Goal: Task Accomplishment & Management: Complete application form

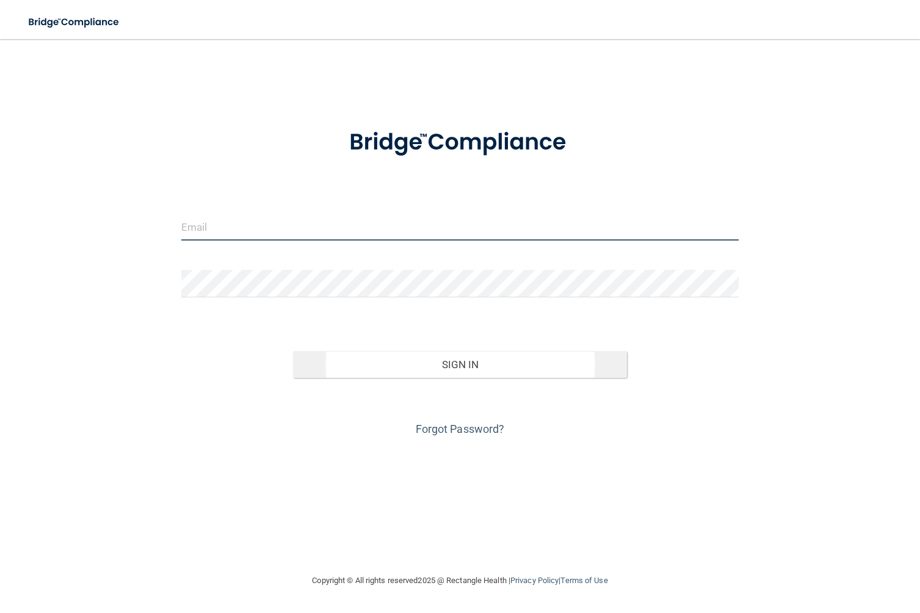
type input "[EMAIL_ADDRESS][DOMAIN_NAME]"
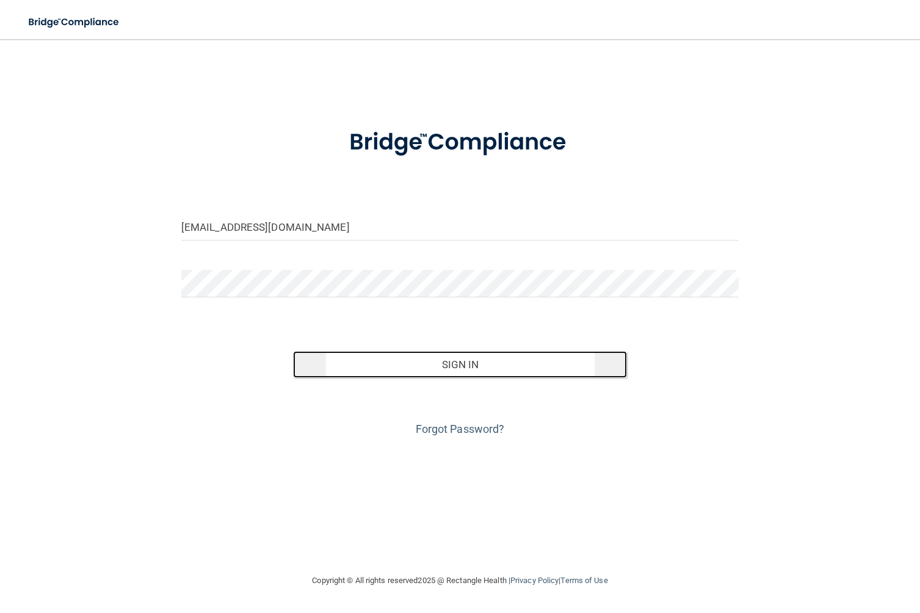
click at [446, 368] on button "Sign In" at bounding box center [460, 364] width 335 height 27
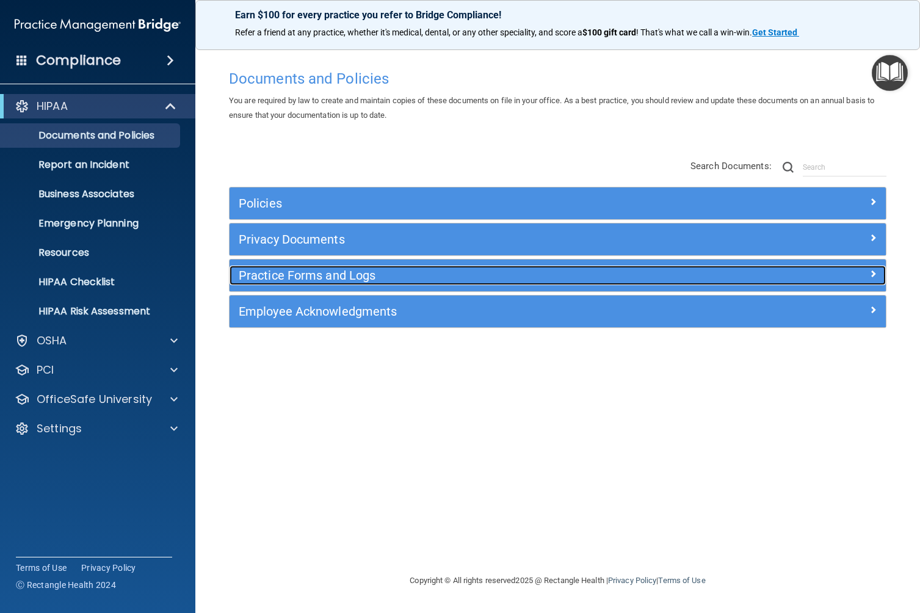
click at [291, 282] on h5 "Practice Forms and Logs" at bounding box center [476, 275] width 474 height 13
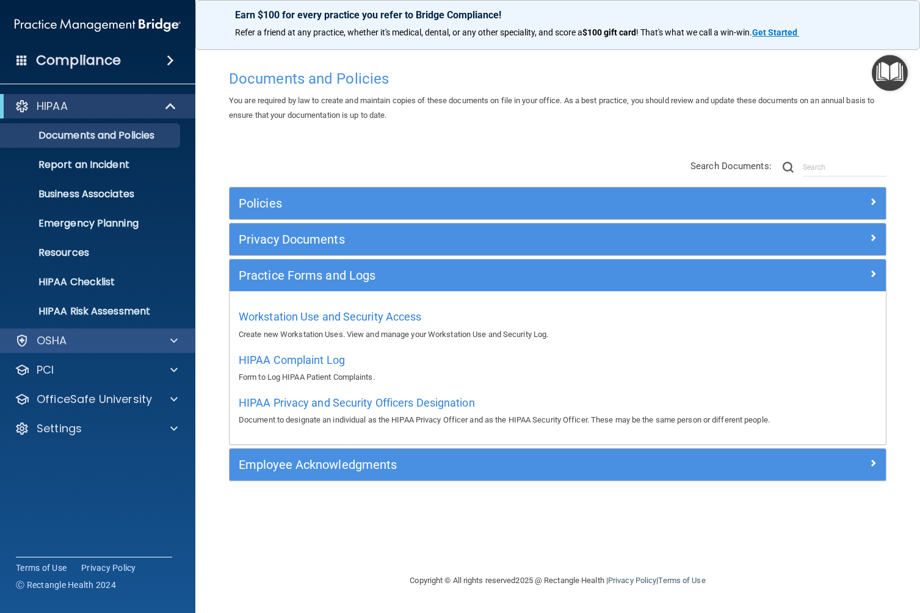
click at [169, 348] on div "OSHA" at bounding box center [98, 341] width 196 height 24
click at [184, 338] on div at bounding box center [172, 340] width 31 height 15
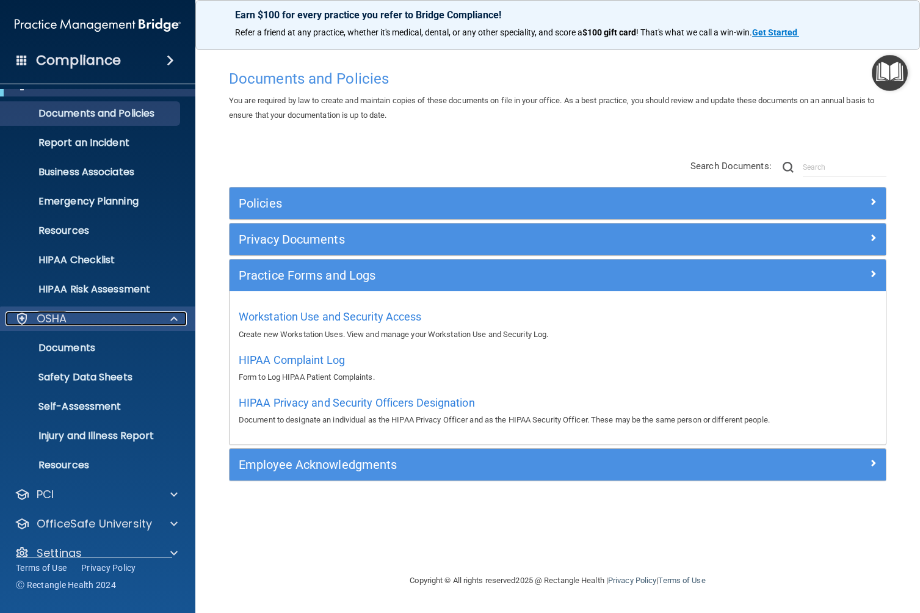
scroll to position [40, 0]
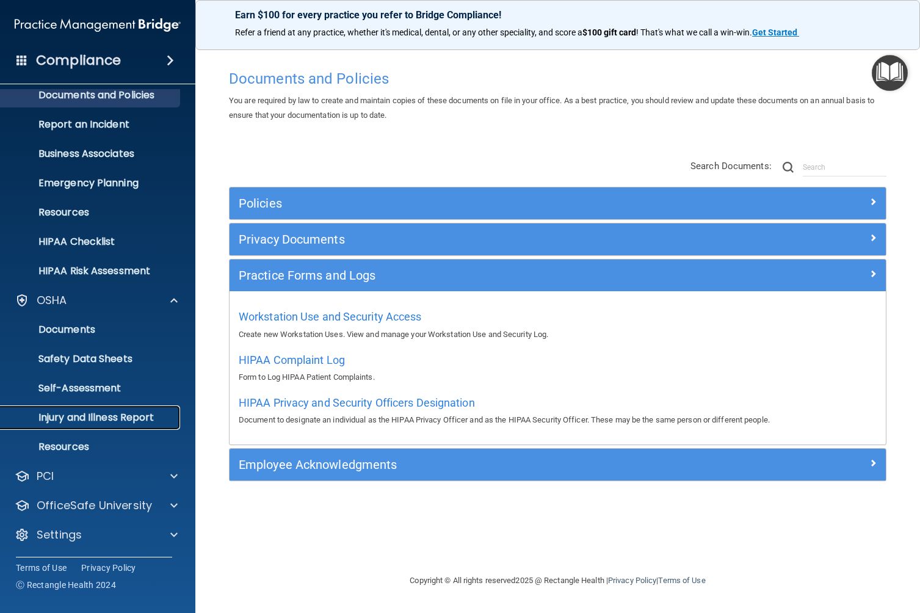
click at [120, 414] on p "Injury and Illness Report" at bounding box center [91, 418] width 167 height 12
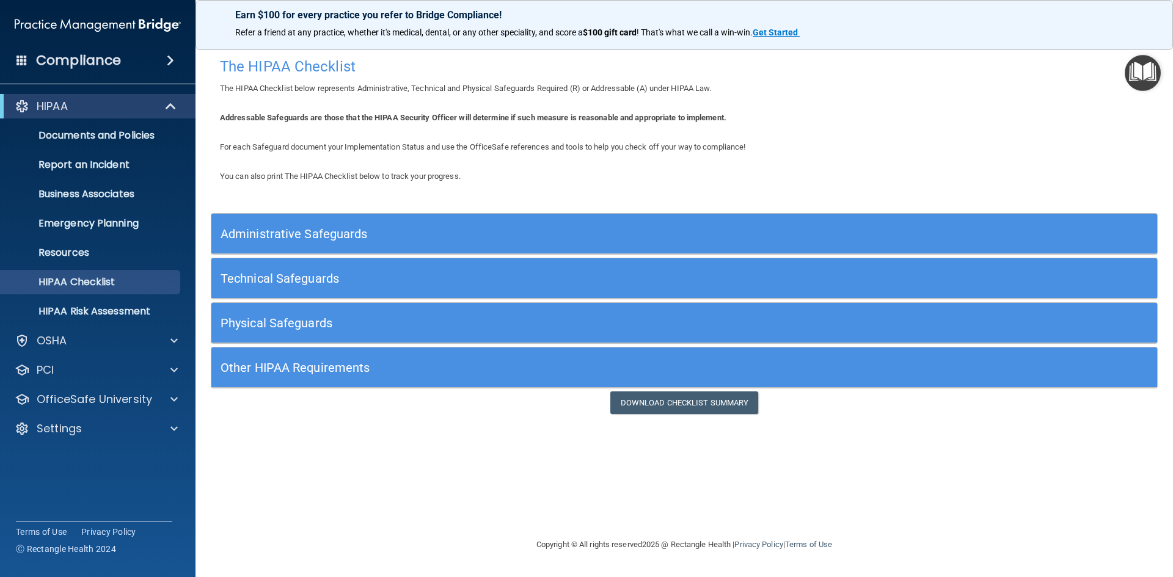
click at [1139, 78] on img "Open Resource Center" at bounding box center [1142, 73] width 36 height 36
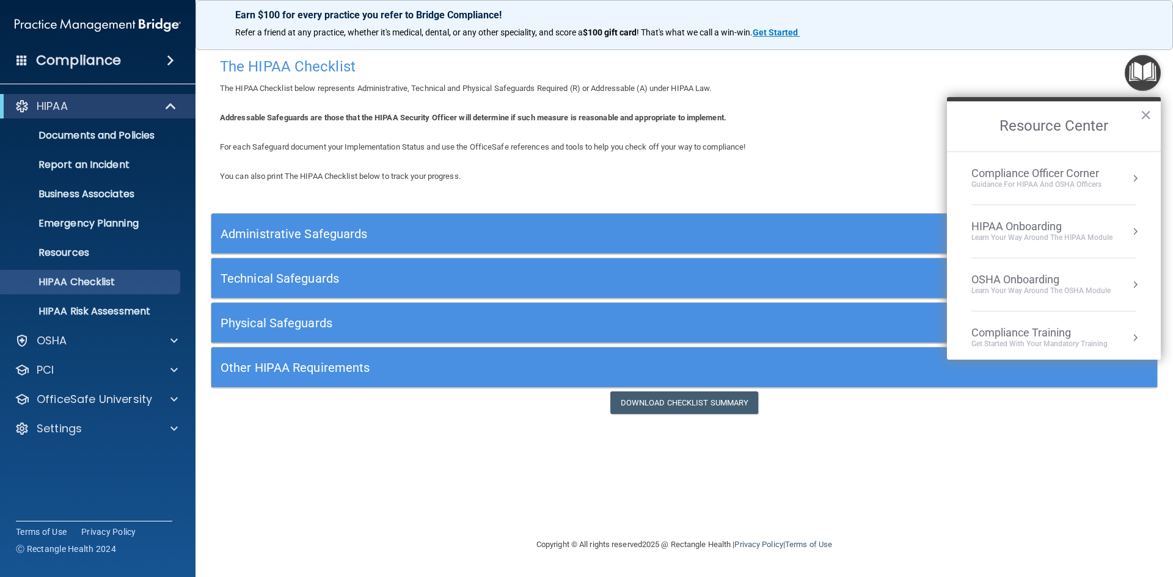
click at [1069, 173] on div "Compliance Officer Corner" at bounding box center [1036, 173] width 130 height 13
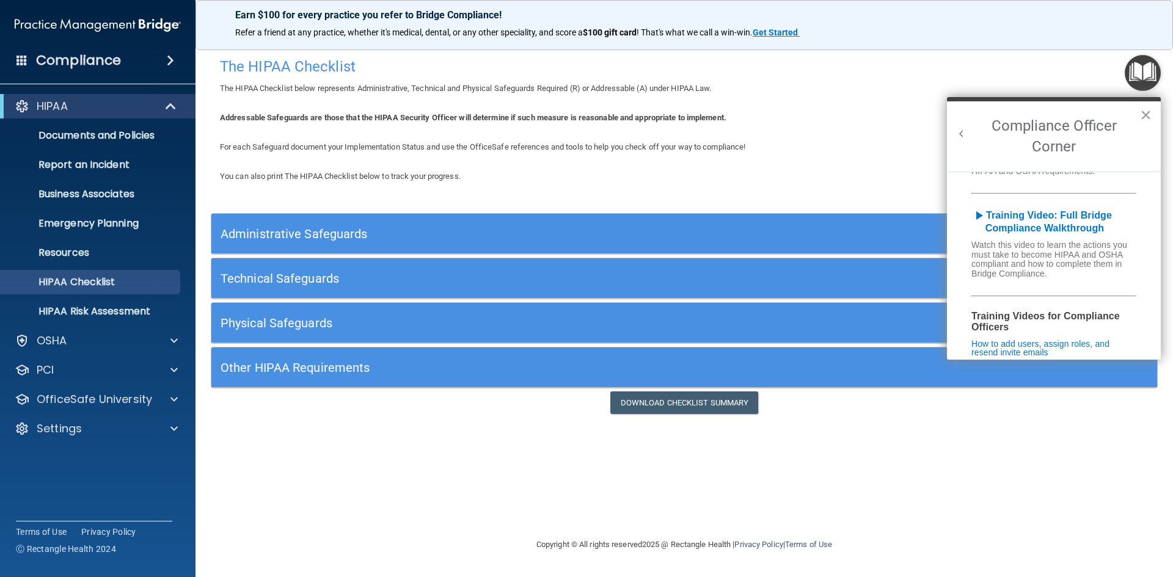
scroll to position [68, 0]
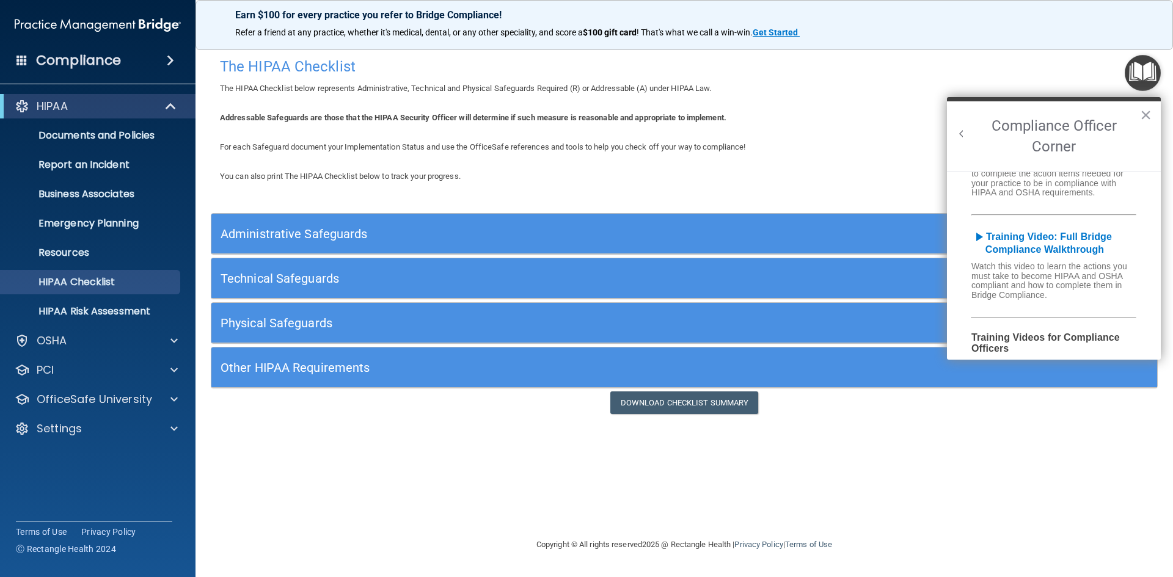
click at [962, 132] on button "Back to Resource Center Home" at bounding box center [961, 134] width 12 height 12
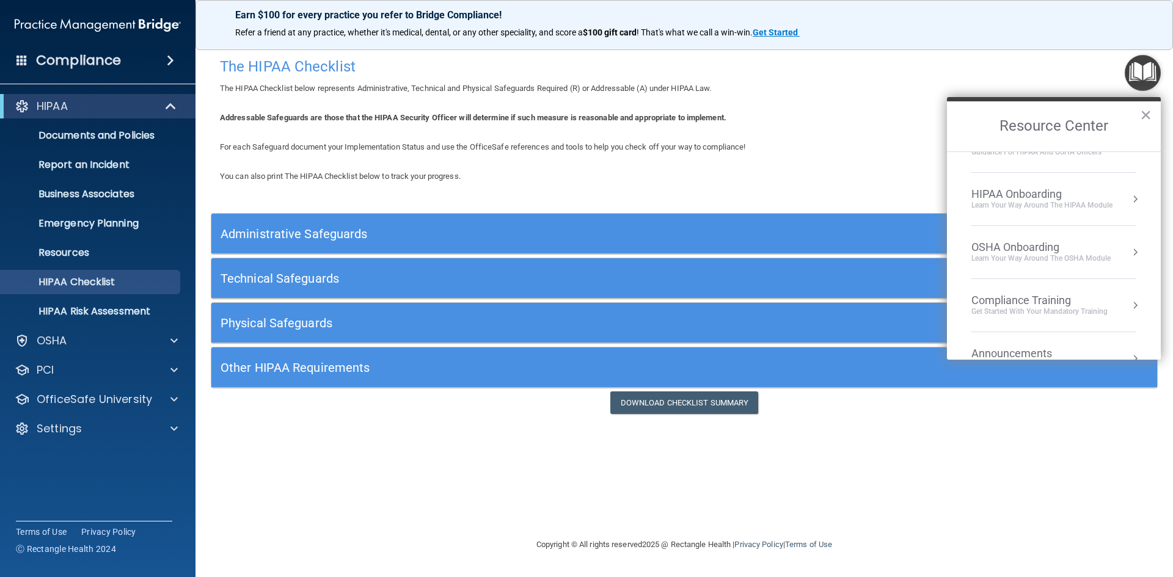
scroll to position [61, 0]
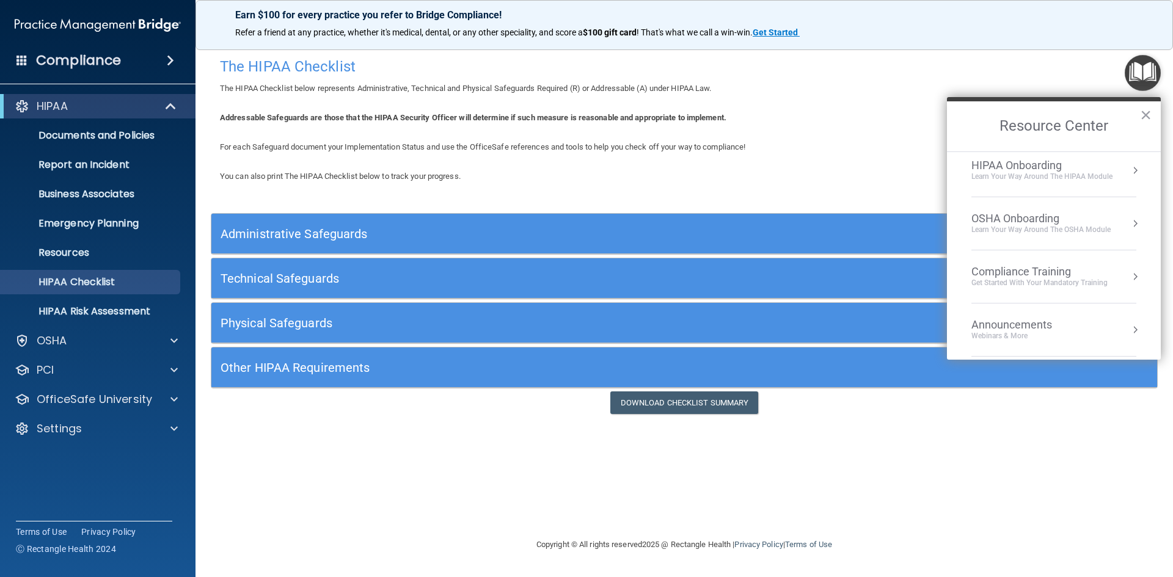
click at [1006, 225] on div "Learn your way around the OSHA module" at bounding box center [1040, 230] width 139 height 10
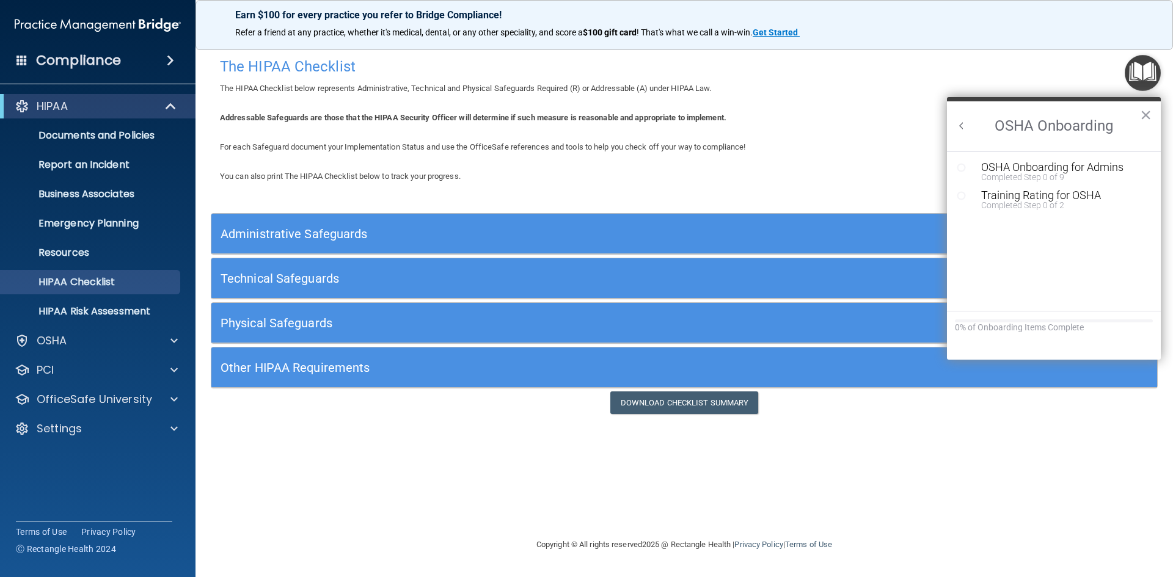
scroll to position [0, 0]
click at [1020, 169] on div "OSHA Onboarding for Admins" at bounding box center [1063, 167] width 164 height 11
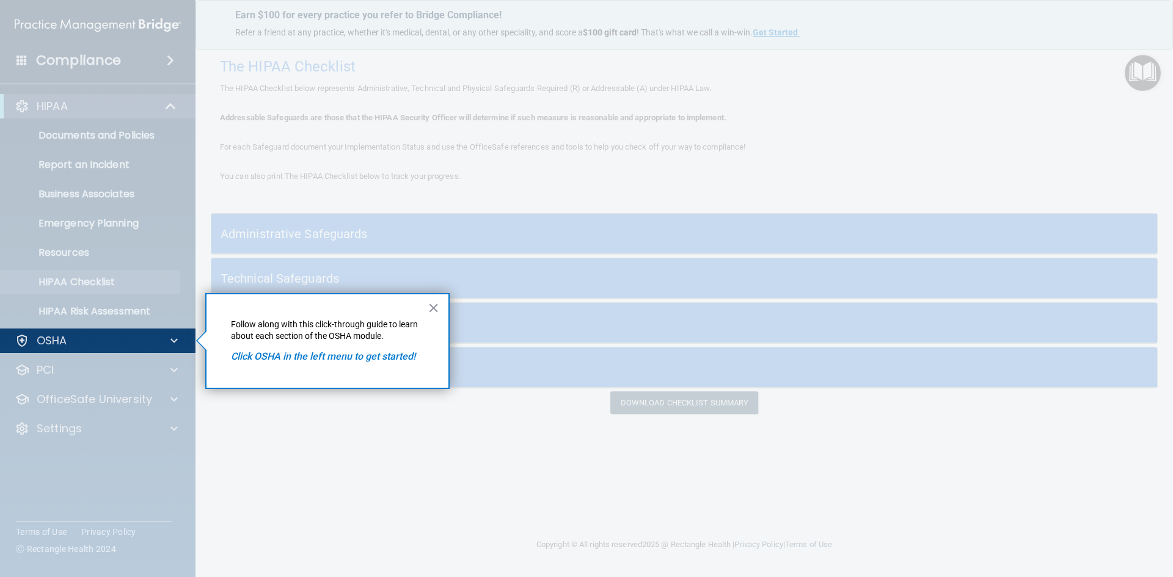
click at [344, 357] on em "Click OSHA in the left menu to get started!" at bounding box center [323, 357] width 184 height 12
click at [440, 305] on div "× Follow along with this click-through guide to learn about each section of the…" at bounding box center [327, 341] width 244 height 96
click at [438, 305] on button "×" at bounding box center [433, 308] width 12 height 20
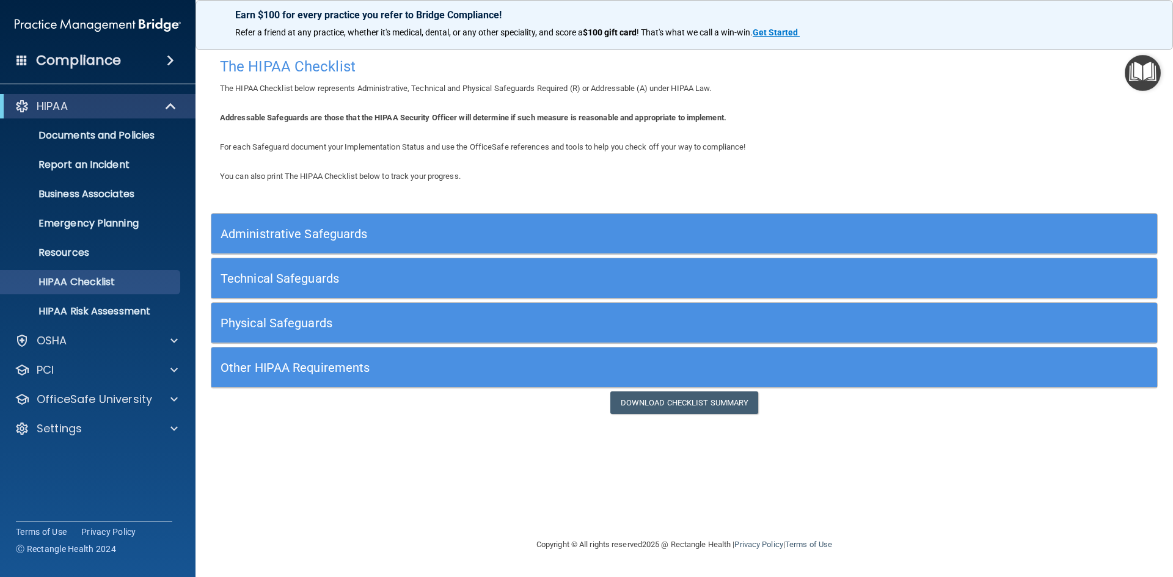
click at [1138, 79] on img "Open Resource Center" at bounding box center [1142, 73] width 36 height 36
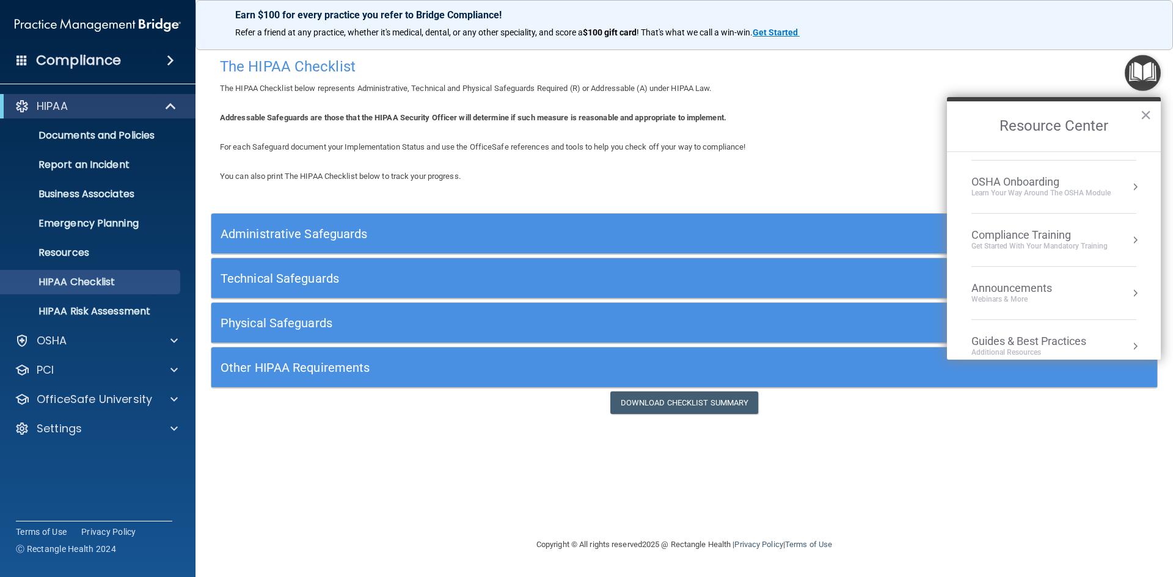
scroll to position [175, 0]
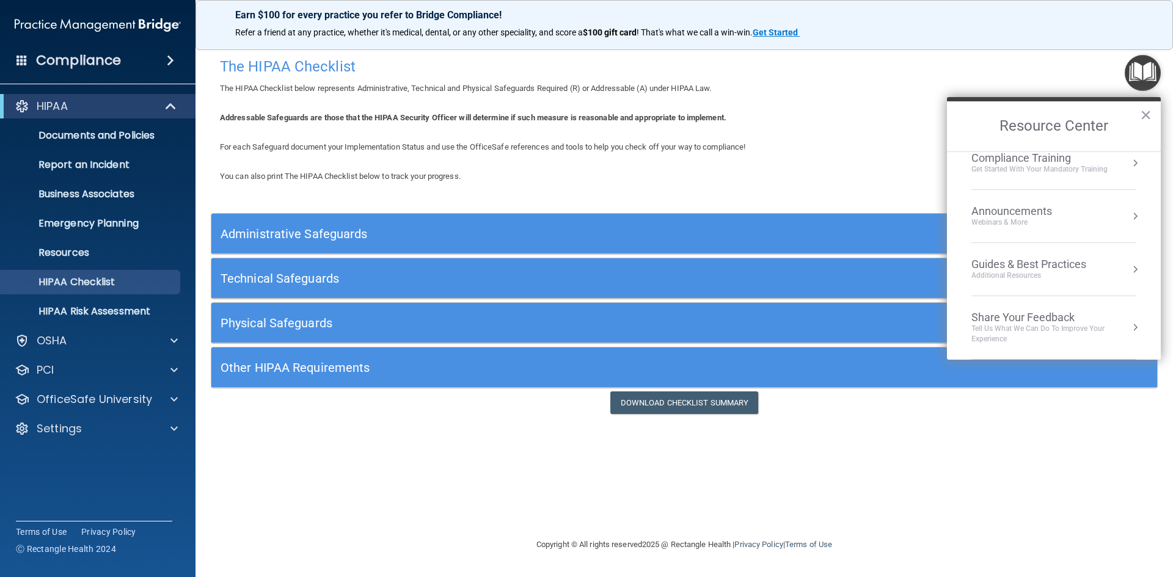
click at [1002, 266] on div "Guides & Best Practices" at bounding box center [1028, 264] width 115 height 13
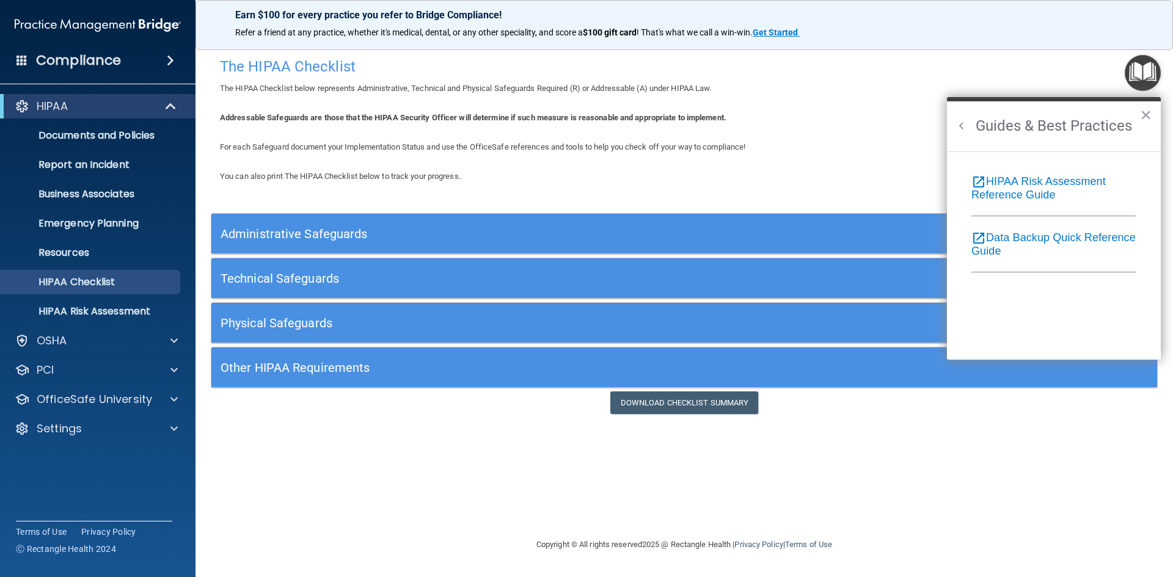
scroll to position [0, 0]
click at [951, 115] on h2 "Guides & Best Practices" at bounding box center [1054, 126] width 214 height 50
click at [967, 134] on h2 "Guides & Best Practices" at bounding box center [1054, 126] width 214 height 50
click at [963, 125] on button "Back to Resource Center Home" at bounding box center [961, 126] width 12 height 12
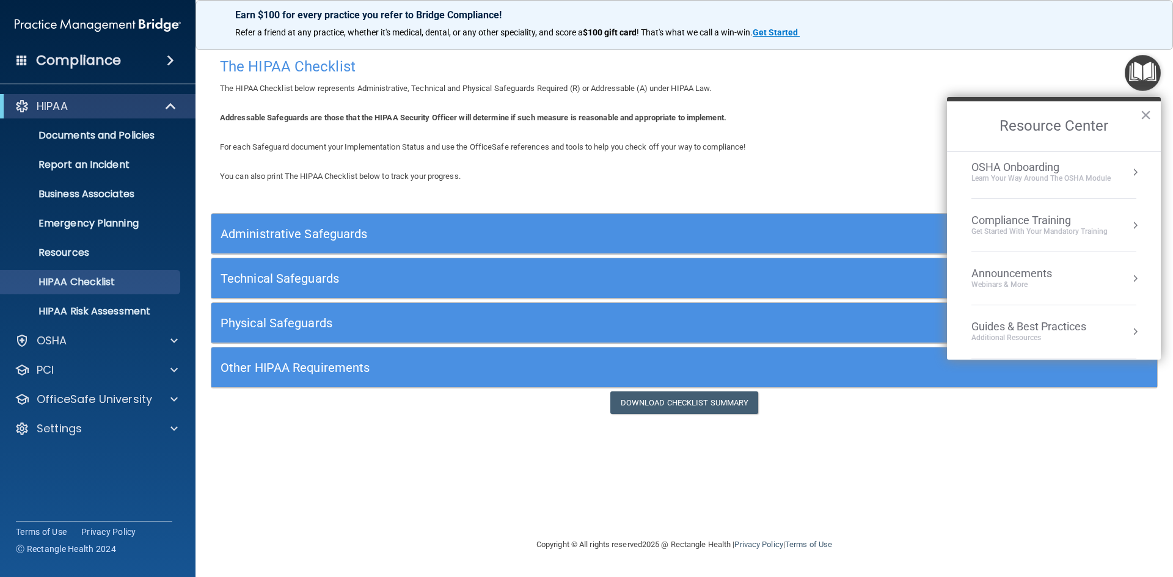
scroll to position [53, 0]
click at [1029, 234] on div "Learn your way around the OSHA module" at bounding box center [1040, 238] width 139 height 10
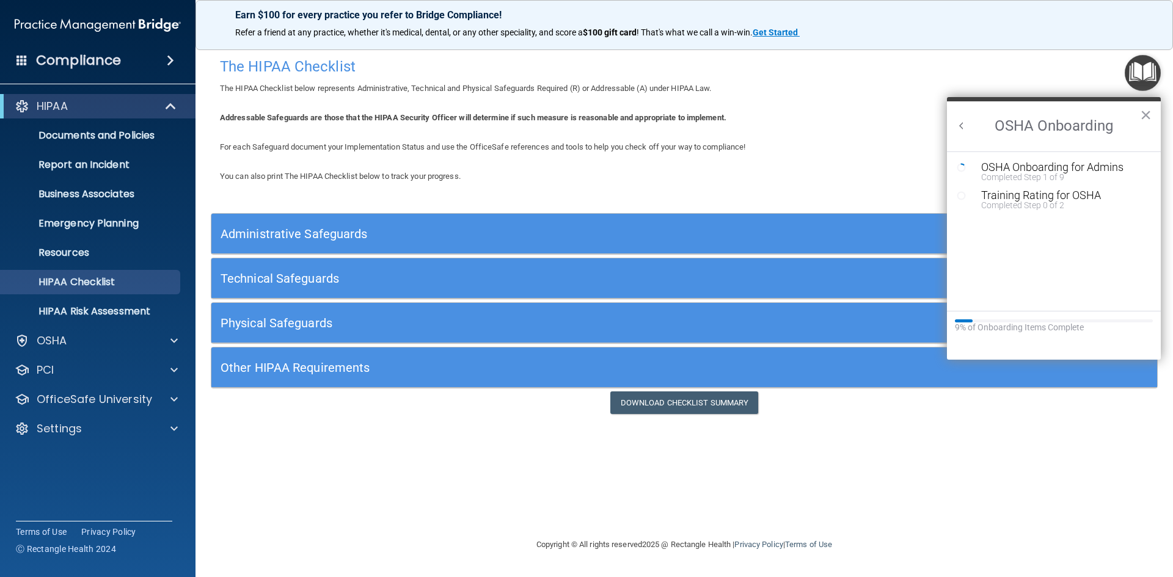
scroll to position [0, 0]
click at [957, 131] on button "Back to Resource Center Home" at bounding box center [961, 126] width 12 height 12
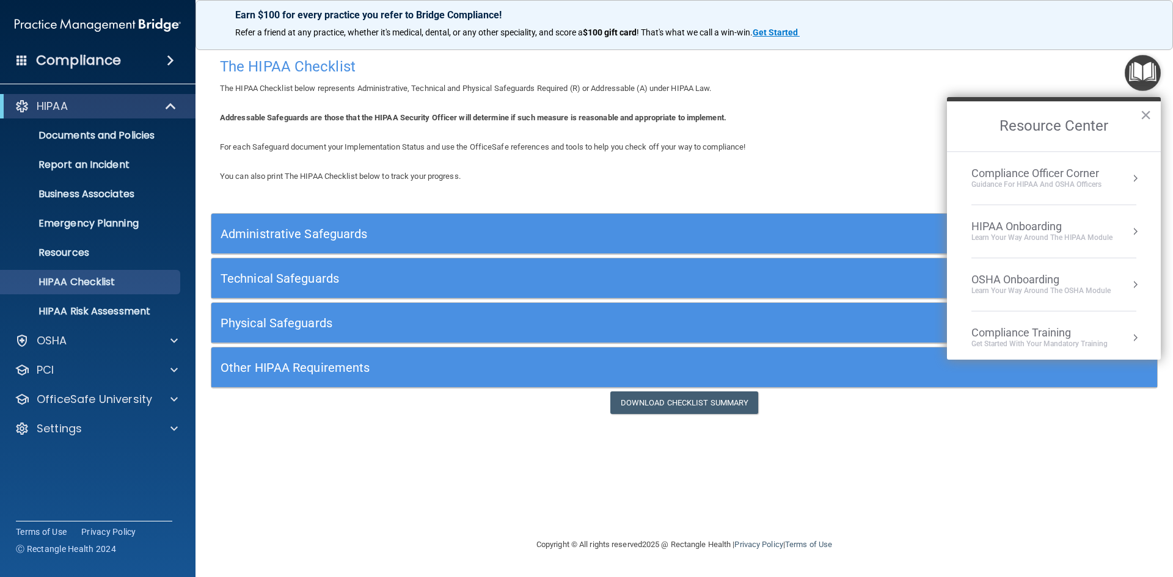
scroll to position [175, 0]
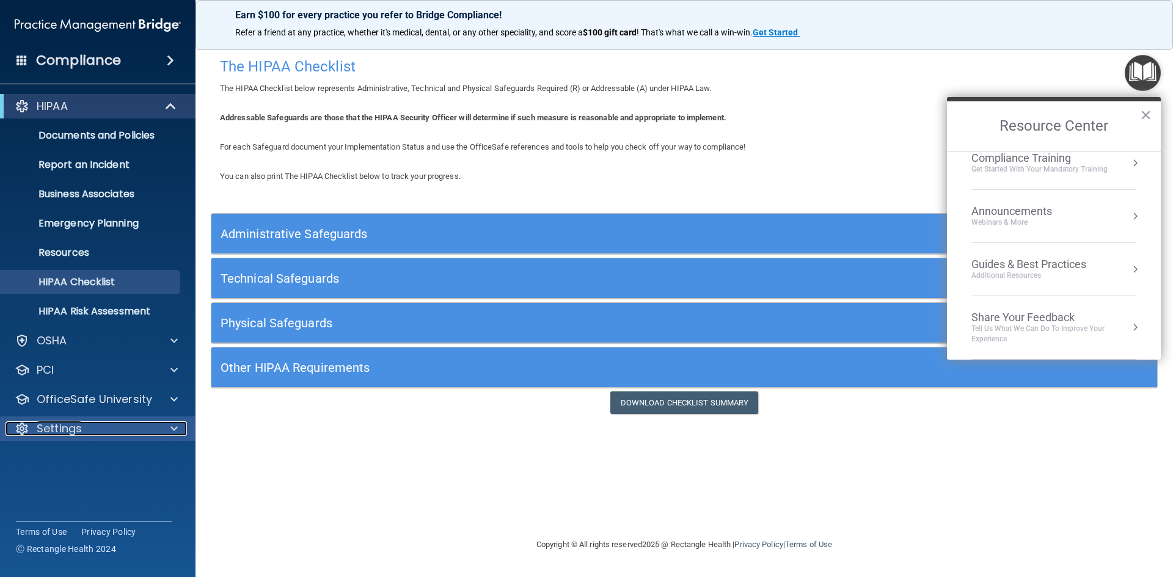
click at [48, 425] on p "Settings" at bounding box center [59, 428] width 45 height 15
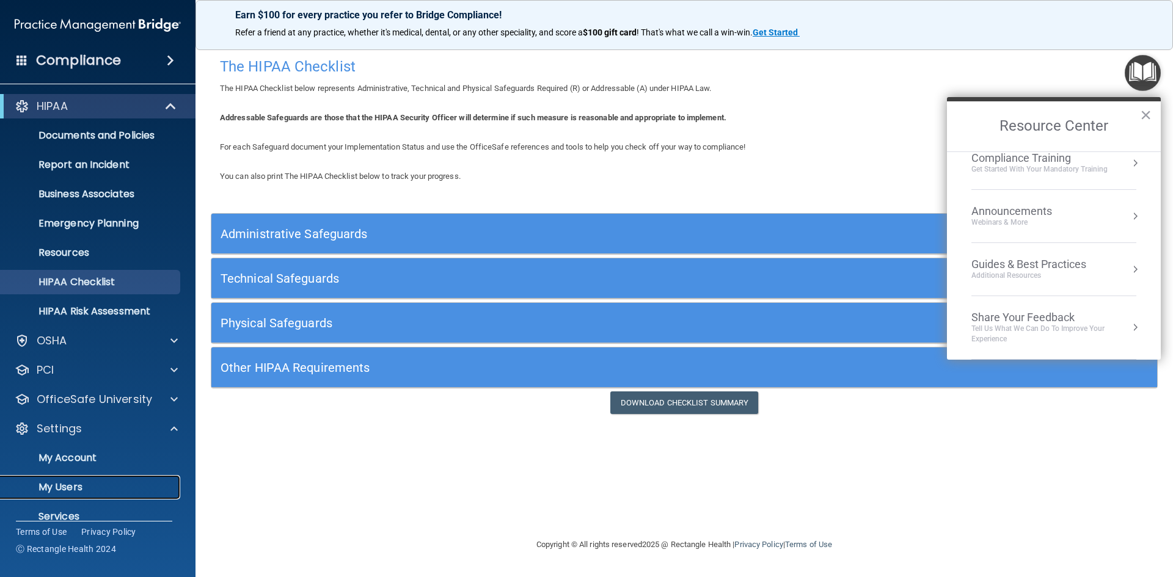
click at [56, 490] on p "My Users" at bounding box center [91, 487] width 167 height 12
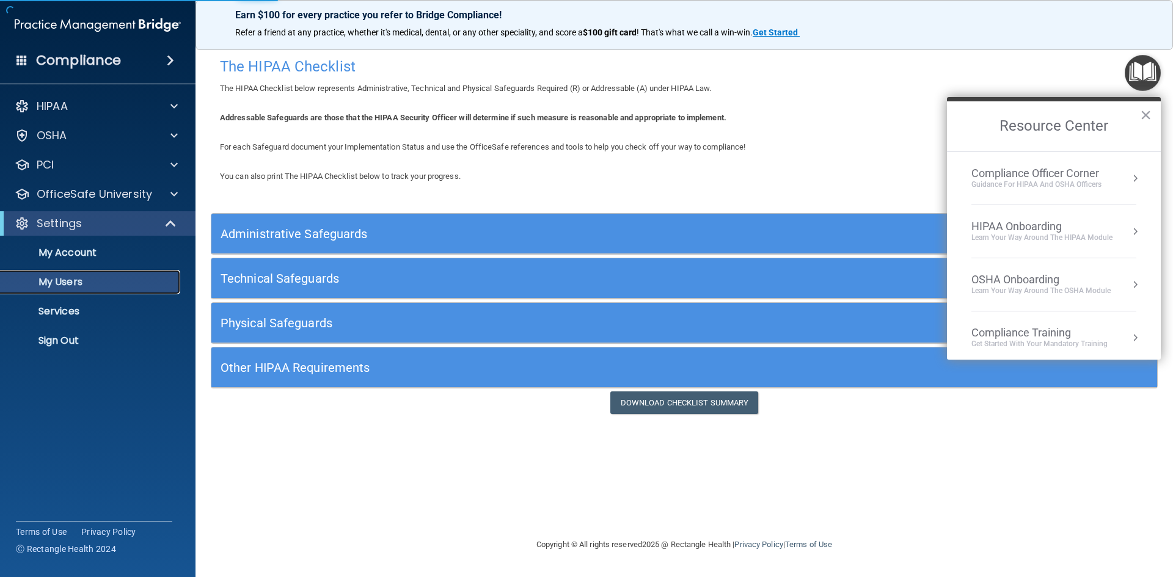
click at [73, 286] on p "My Users" at bounding box center [91, 282] width 167 height 12
select select "20"
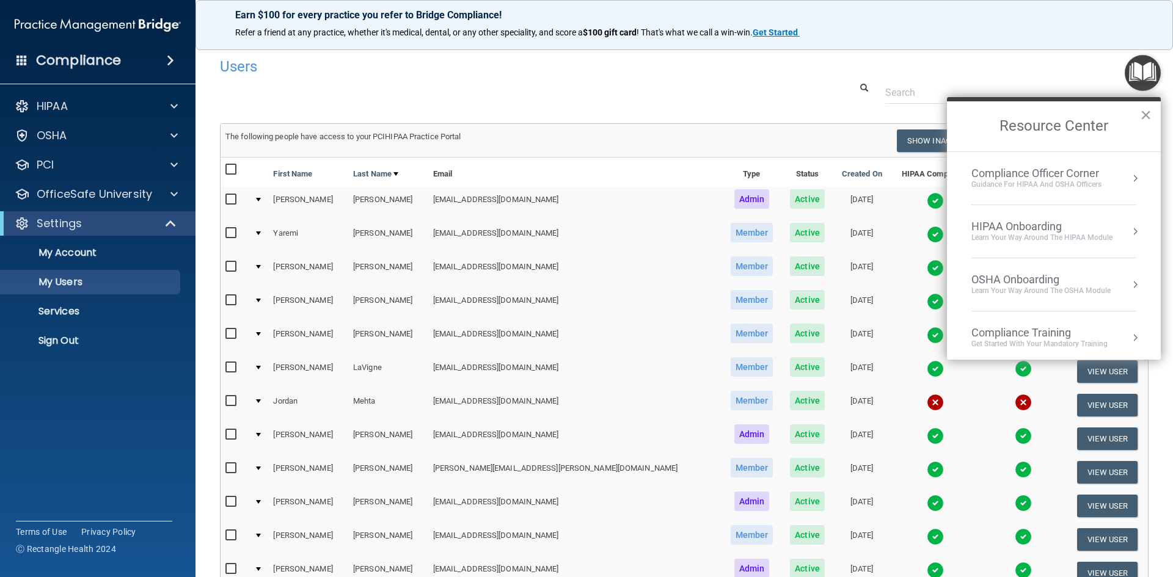
click at [1152, 113] on h2 "Resource Center" at bounding box center [1054, 126] width 214 height 50
click at [1150, 114] on button "×" at bounding box center [1146, 115] width 12 height 20
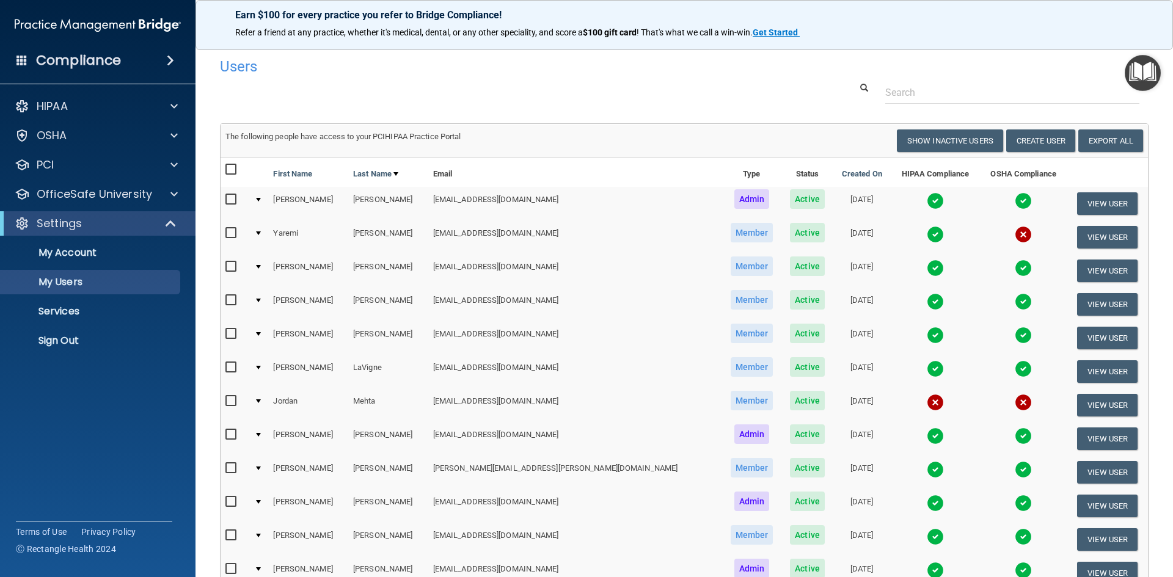
click at [310, 232] on td "Yaremi" at bounding box center [308, 237] width 80 height 34
click at [232, 233] on input "checkbox" at bounding box center [232, 233] width 14 height 10
checkbox input "true"
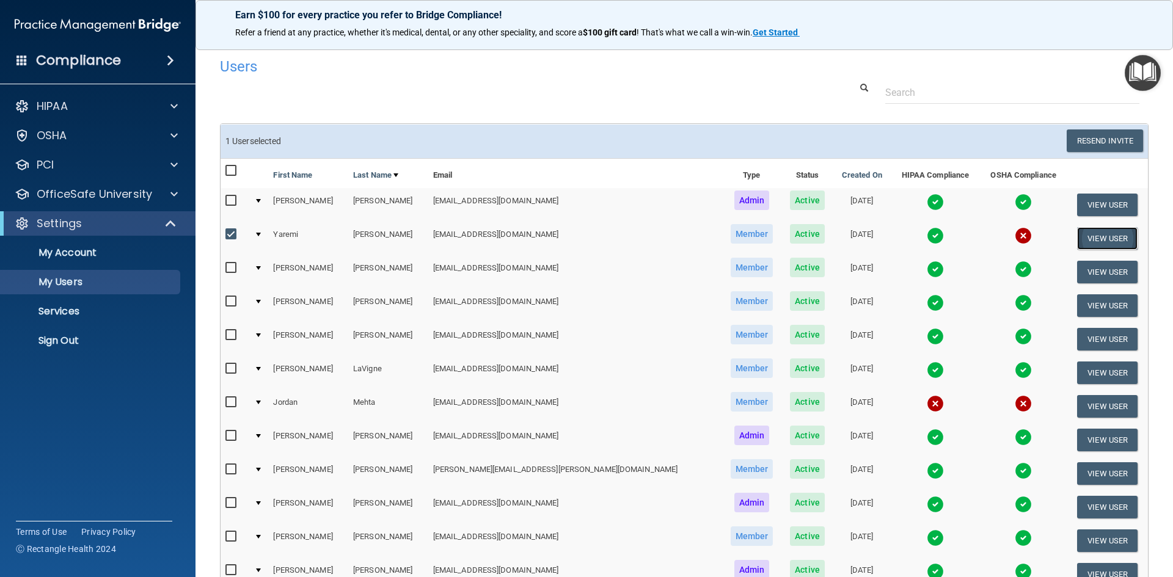
click at [1089, 238] on button "View User" at bounding box center [1107, 238] width 60 height 23
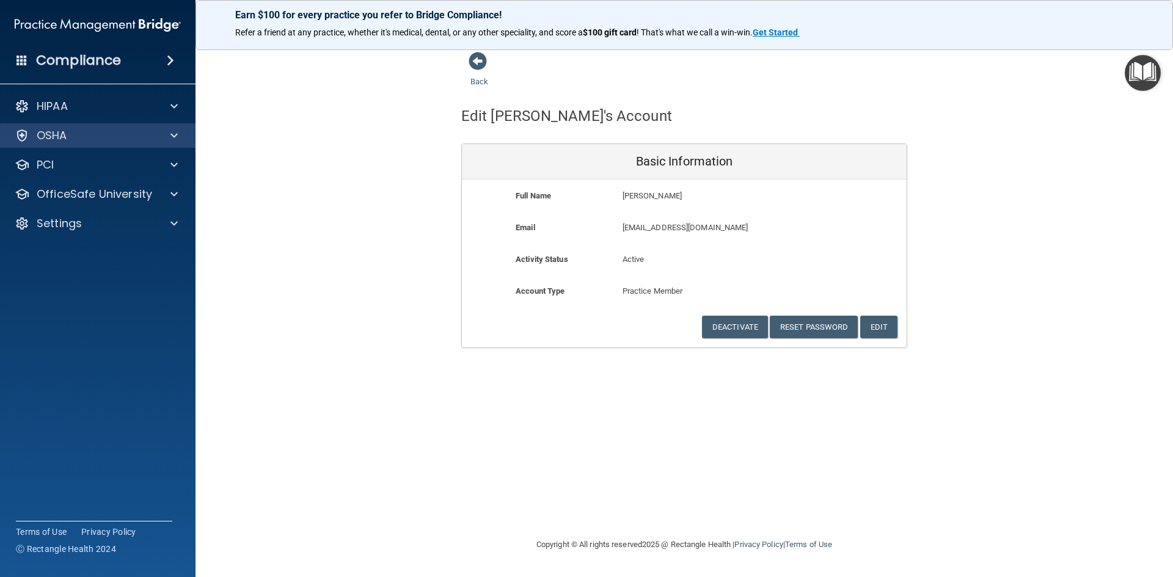
click at [106, 126] on div "OSHA" at bounding box center [98, 135] width 196 height 24
click at [187, 138] on div "OSHA" at bounding box center [98, 135] width 196 height 24
click at [181, 138] on div at bounding box center [172, 135] width 31 height 15
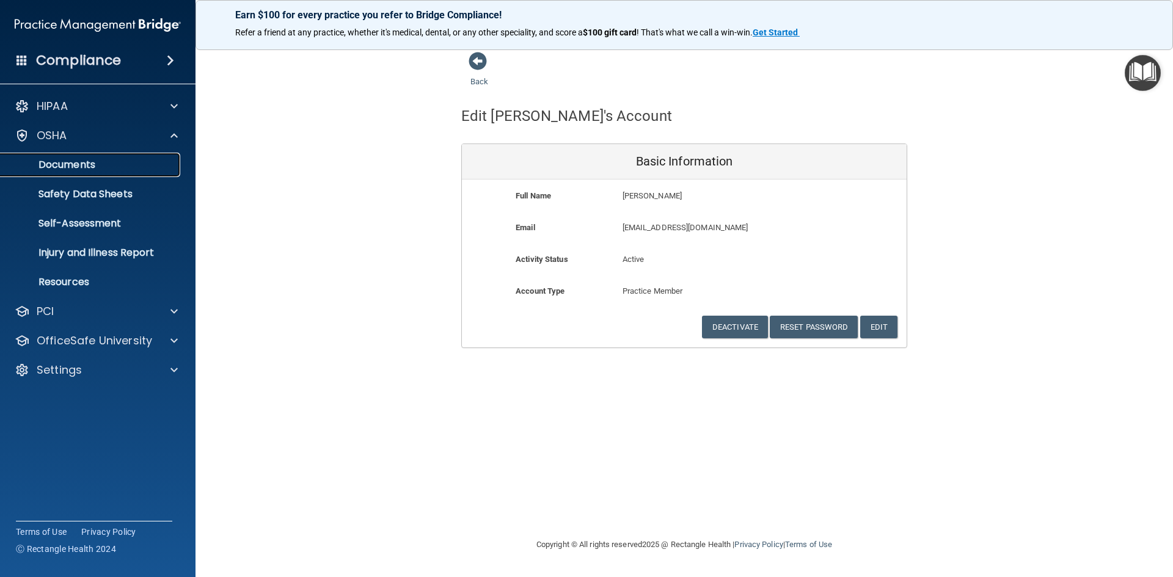
click at [92, 160] on p "Documents" at bounding box center [91, 165] width 167 height 12
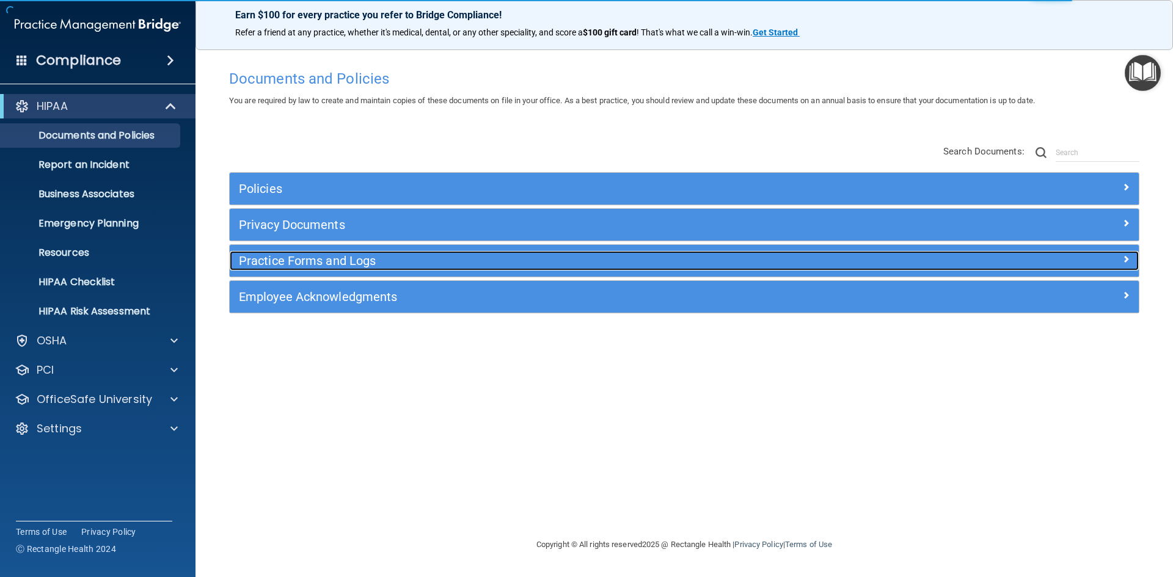
click at [299, 269] on div "Practice Forms and Logs" at bounding box center [571, 261] width 682 height 20
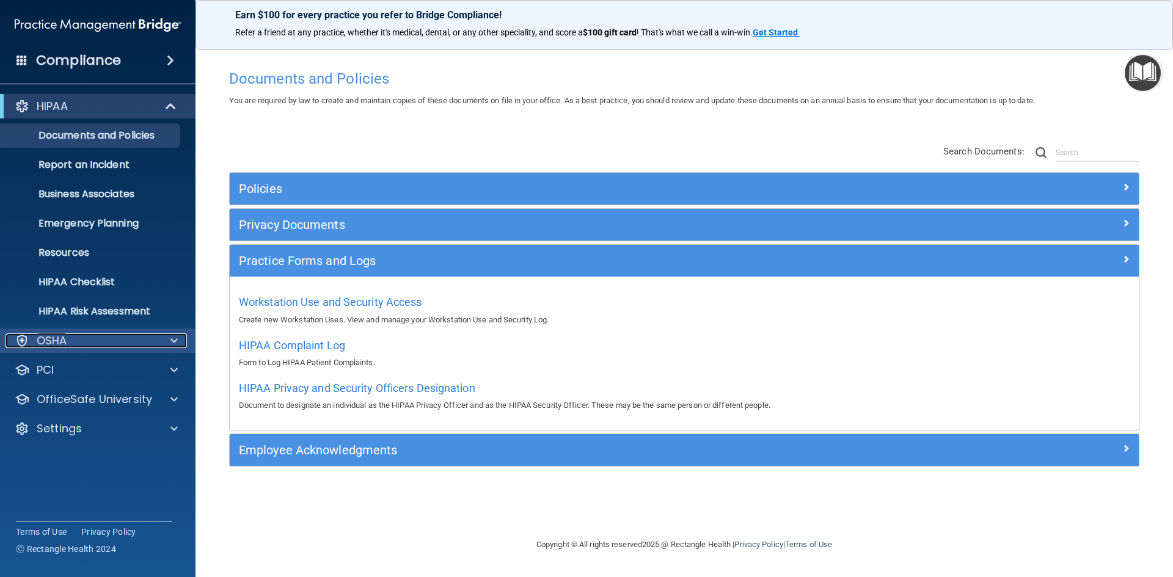
click at [51, 345] on p "OSHA" at bounding box center [52, 340] width 31 height 15
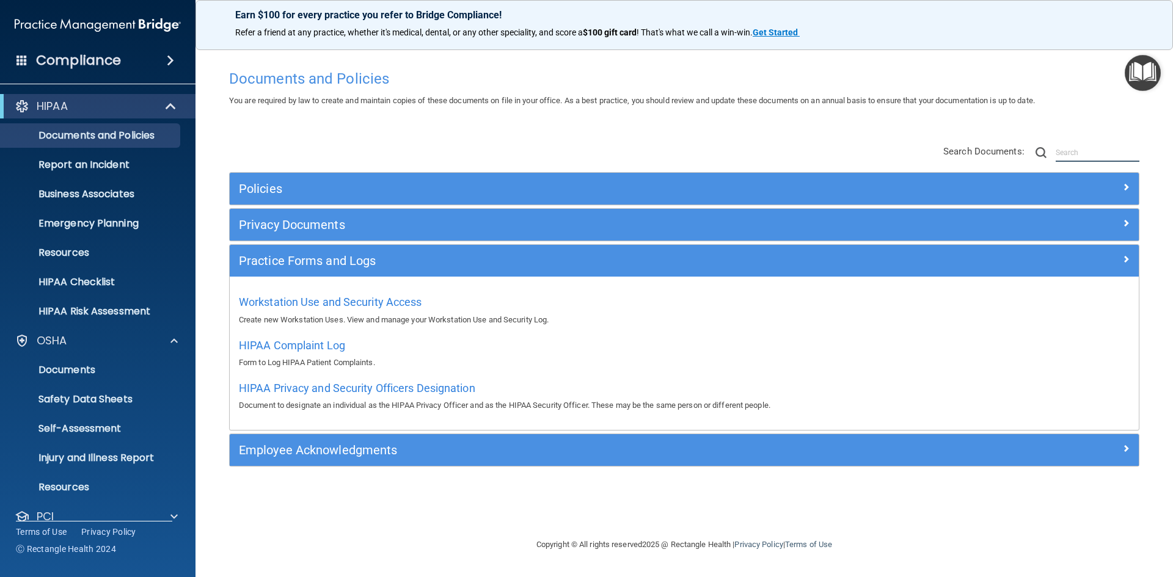
click at [1080, 148] on input "text" at bounding box center [1097, 153] width 84 height 18
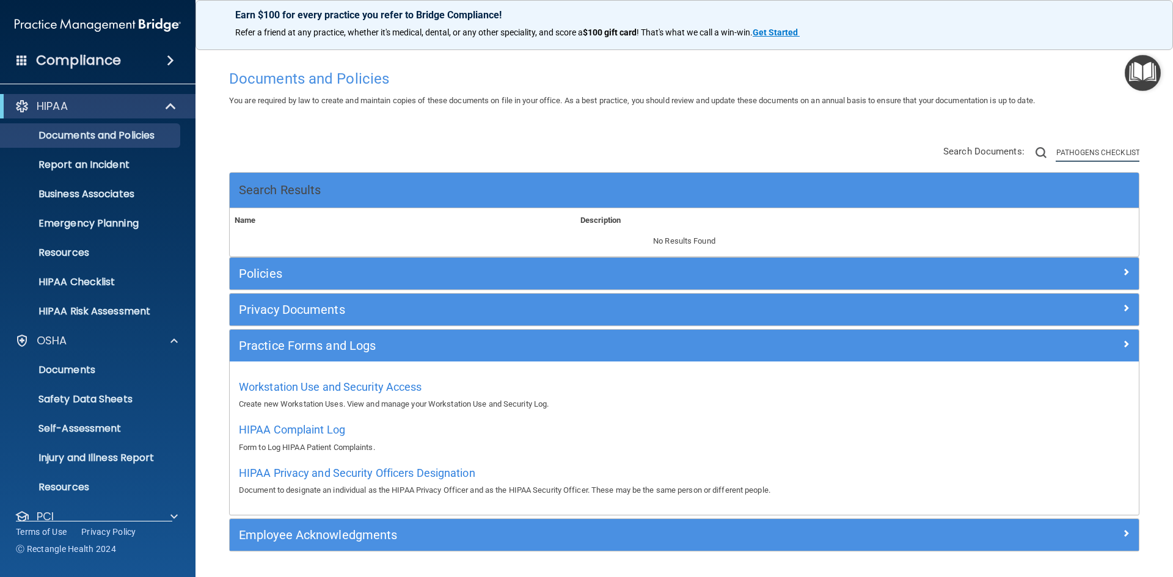
scroll to position [0, 52]
type input "BLOODBORNE PATHOGENS CHECKLIST"
click at [1037, 154] on img at bounding box center [1040, 152] width 11 height 11
click at [76, 58] on h4 "Compliance" at bounding box center [78, 60] width 85 height 17
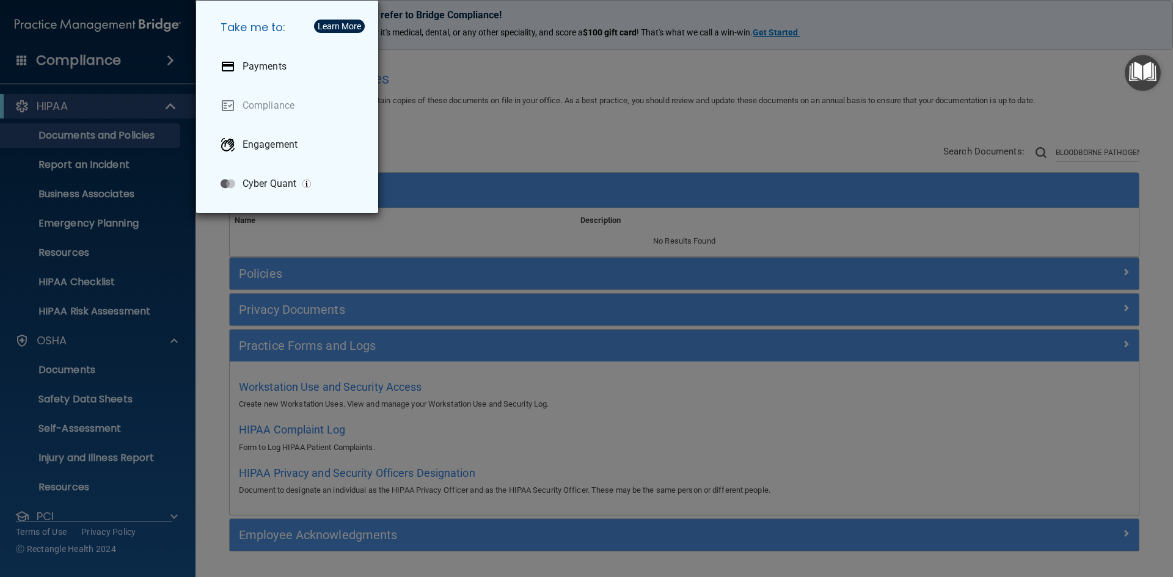
click at [31, 27] on div "Take me to: Payments Compliance Engagement Cyber Quant" at bounding box center [586, 288] width 1173 height 577
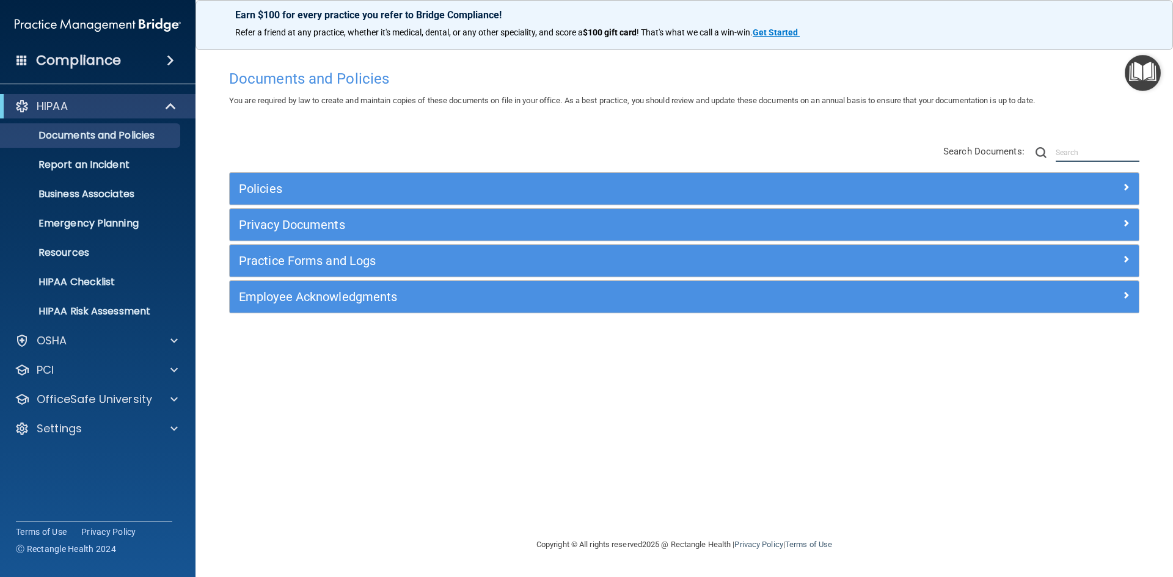
click at [1070, 151] on input "text" at bounding box center [1097, 153] width 84 height 18
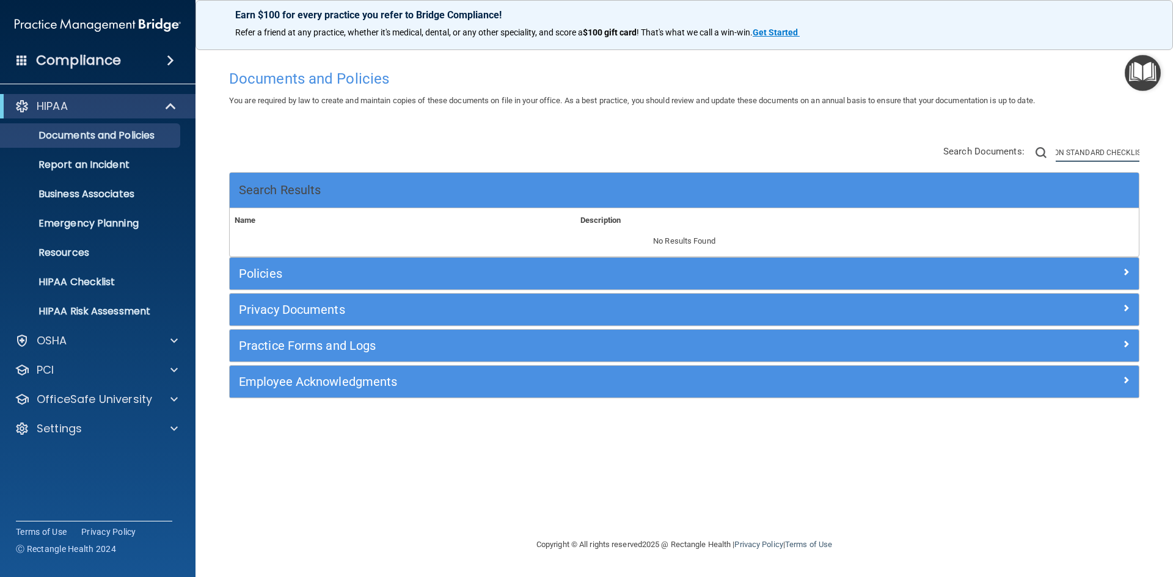
scroll to position [0, 92]
type input "HAZARD COMMUNICATION STANDARD CHECKLIST"
click at [1039, 149] on img at bounding box center [1040, 152] width 11 height 11
click at [1046, 152] on img at bounding box center [1040, 152] width 11 height 11
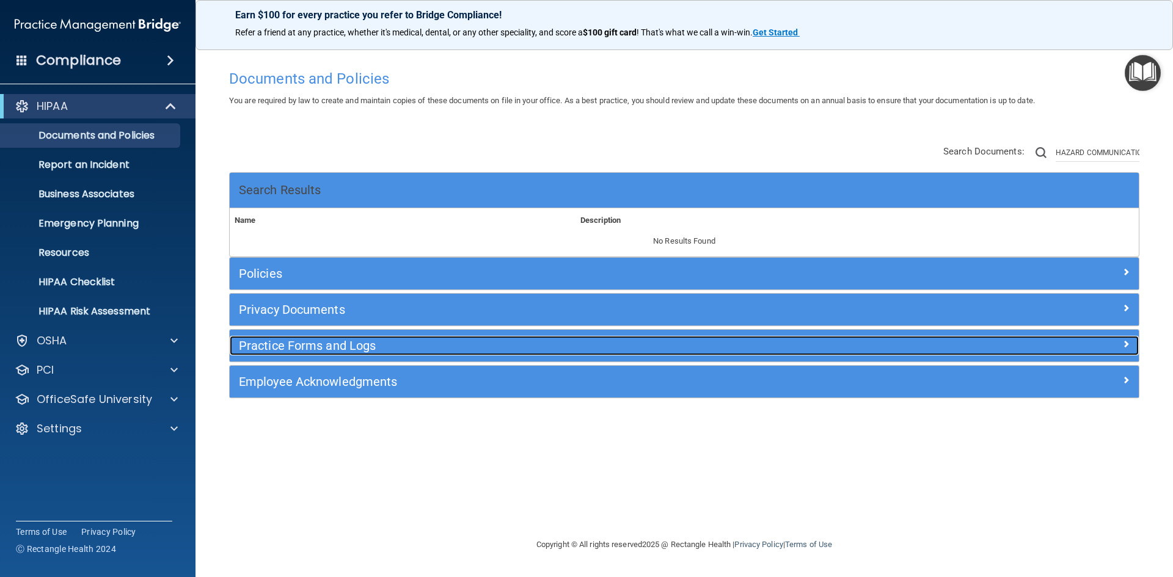
click at [336, 344] on h5 "Practice Forms and Logs" at bounding box center [570, 345] width 663 height 13
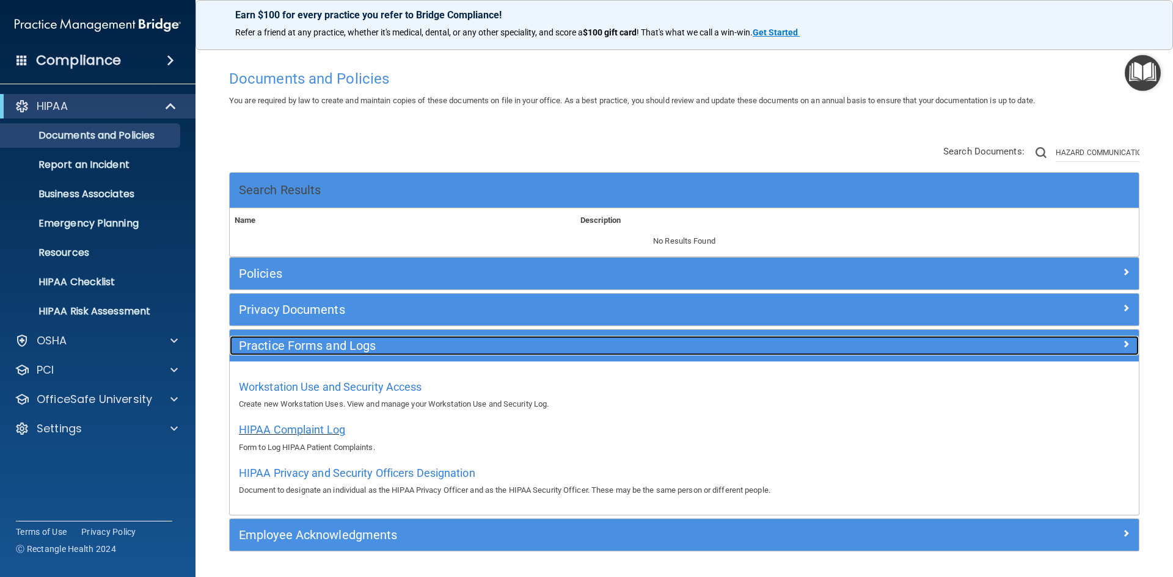
scroll to position [37, 0]
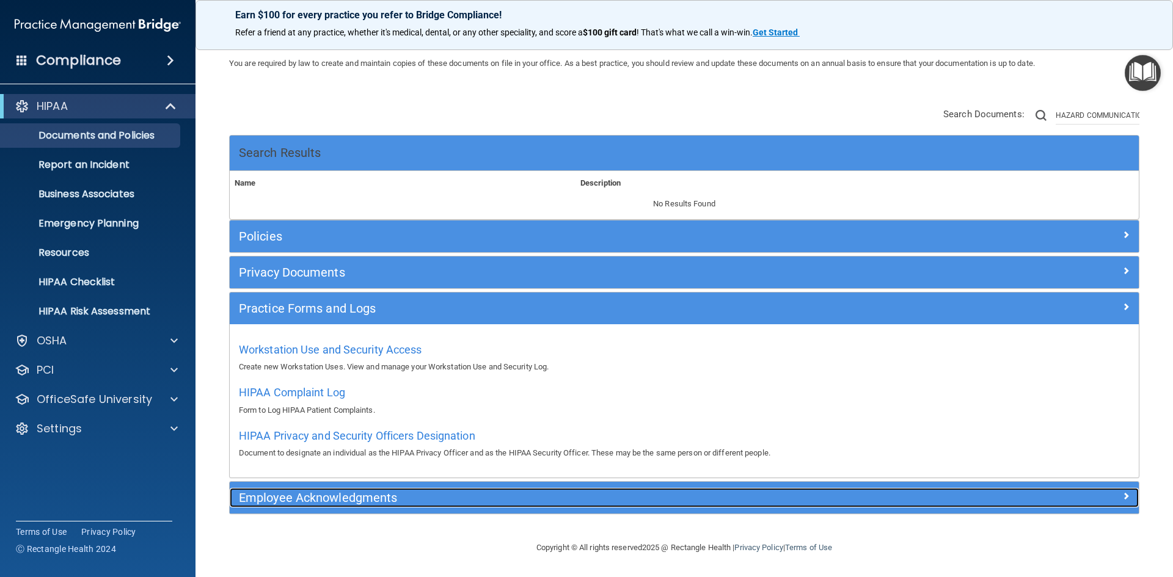
click at [351, 501] on h5 "Employee Acknowledgments" at bounding box center [570, 497] width 663 height 13
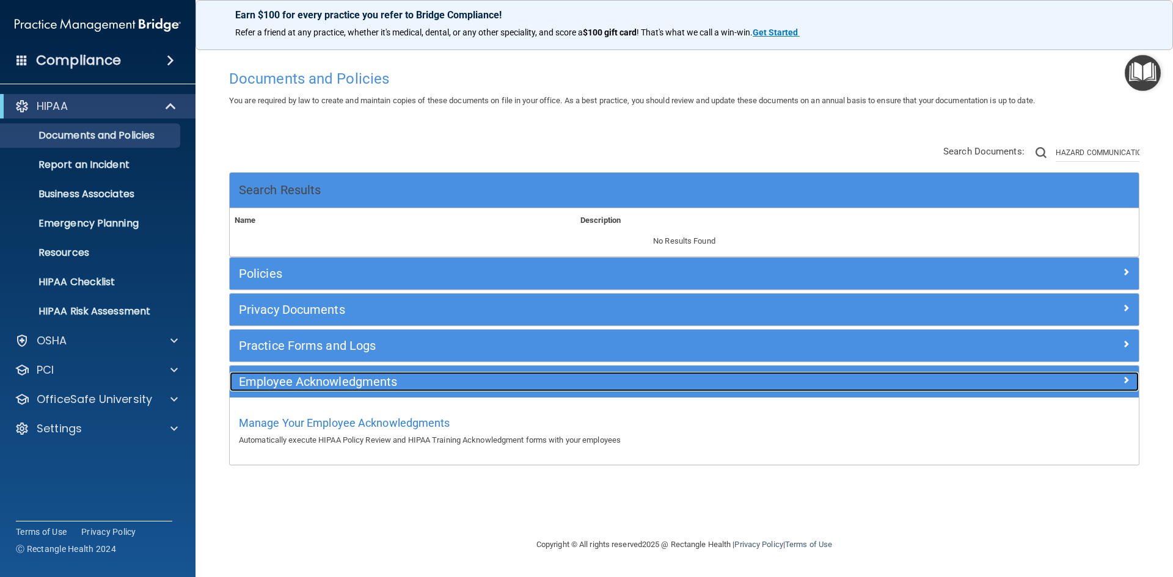
scroll to position [0, 0]
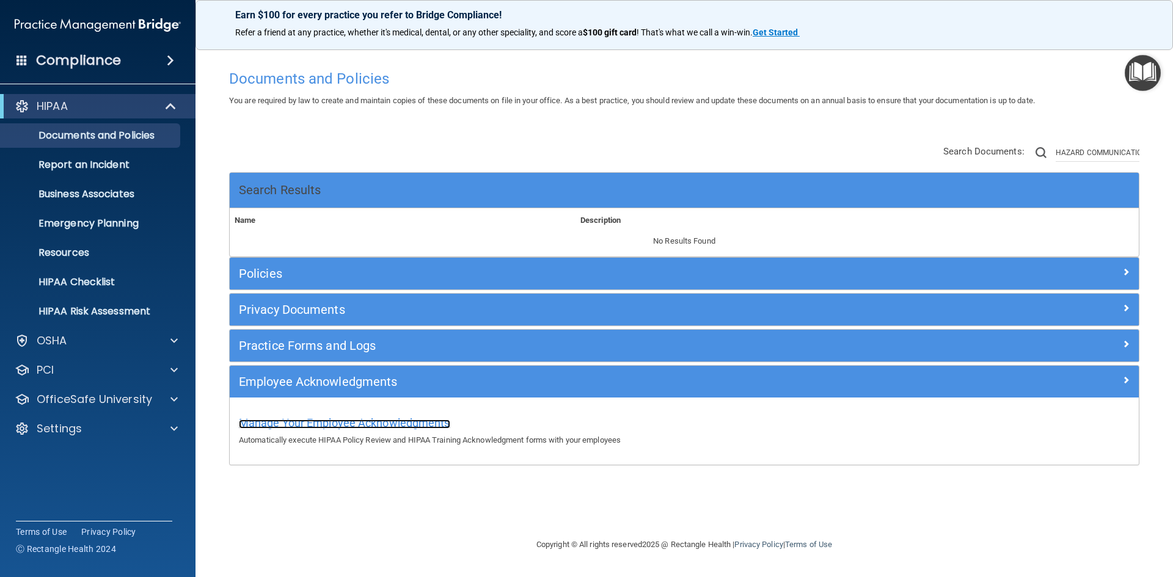
click at [360, 424] on span "Manage Your Employee Acknowledgments" at bounding box center [344, 422] width 211 height 13
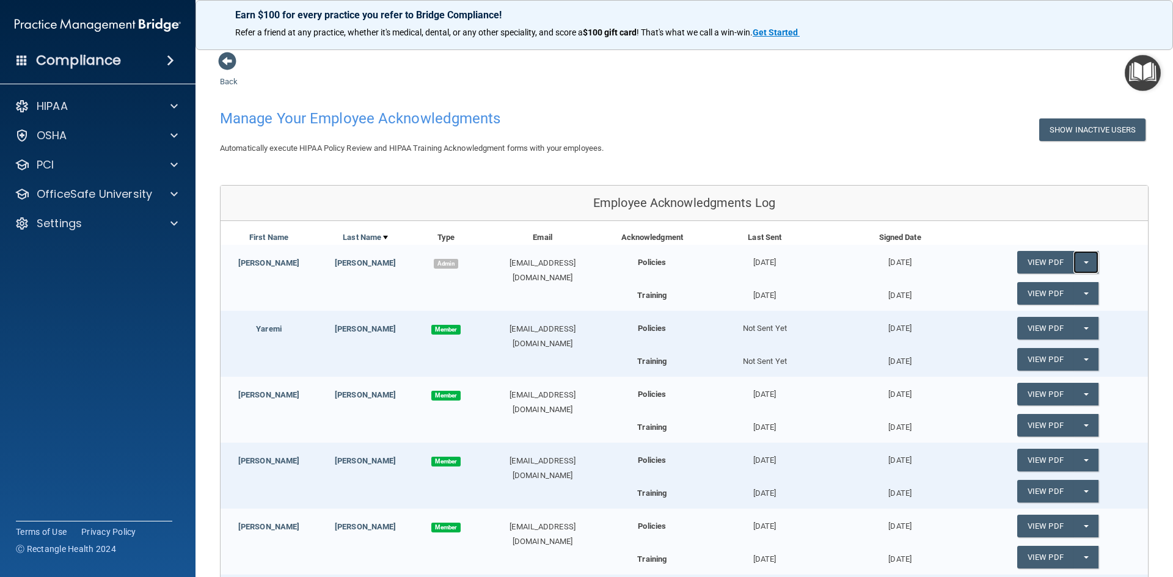
click at [1082, 256] on button "Split button!" at bounding box center [1085, 262] width 25 height 23
click at [1038, 285] on link "Update Acknowledgment" at bounding box center [1073, 287] width 112 height 18
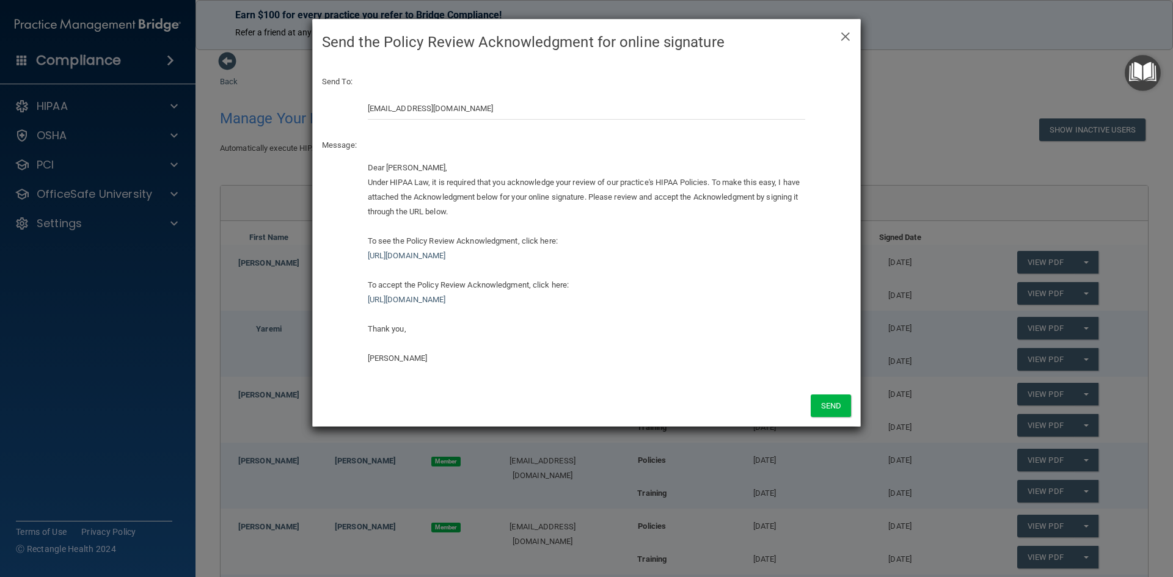
click at [939, 147] on div "× Close Send the Policy Review Acknowledgment for online signature Send To: pkt…" at bounding box center [586, 288] width 1173 height 577
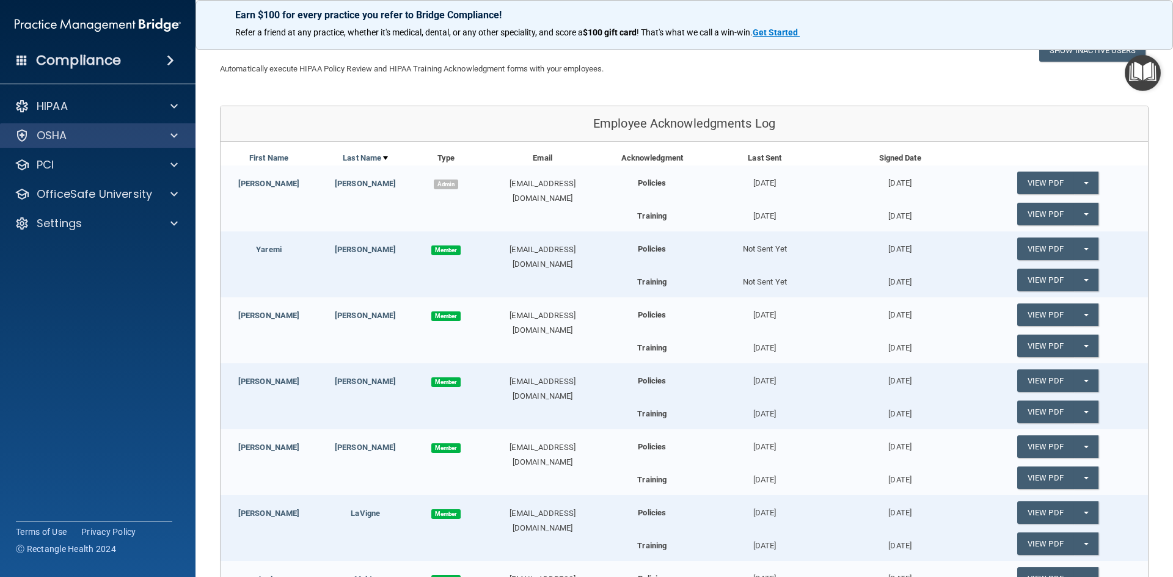
scroll to position [57, 0]
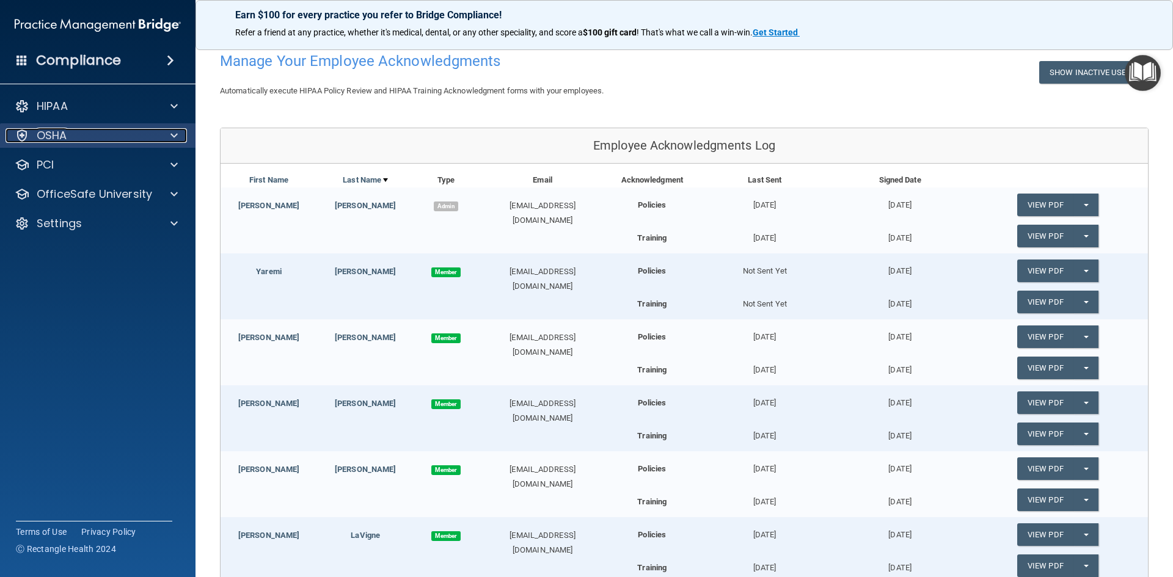
click at [84, 137] on div "OSHA" at bounding box center [80, 135] width 151 height 15
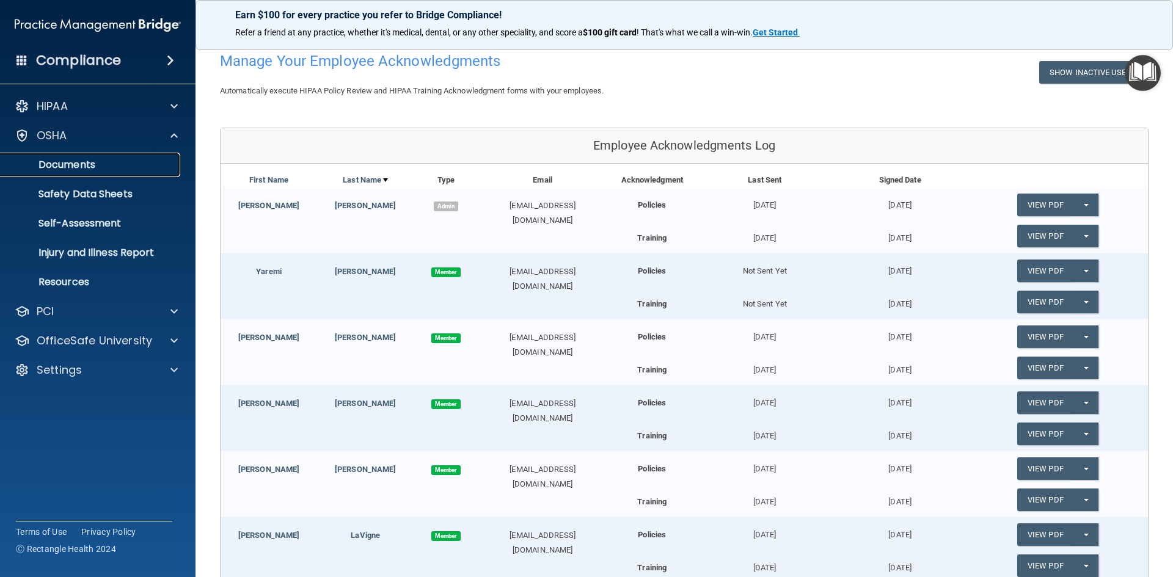
click at [71, 163] on p "Documents" at bounding box center [91, 165] width 167 height 12
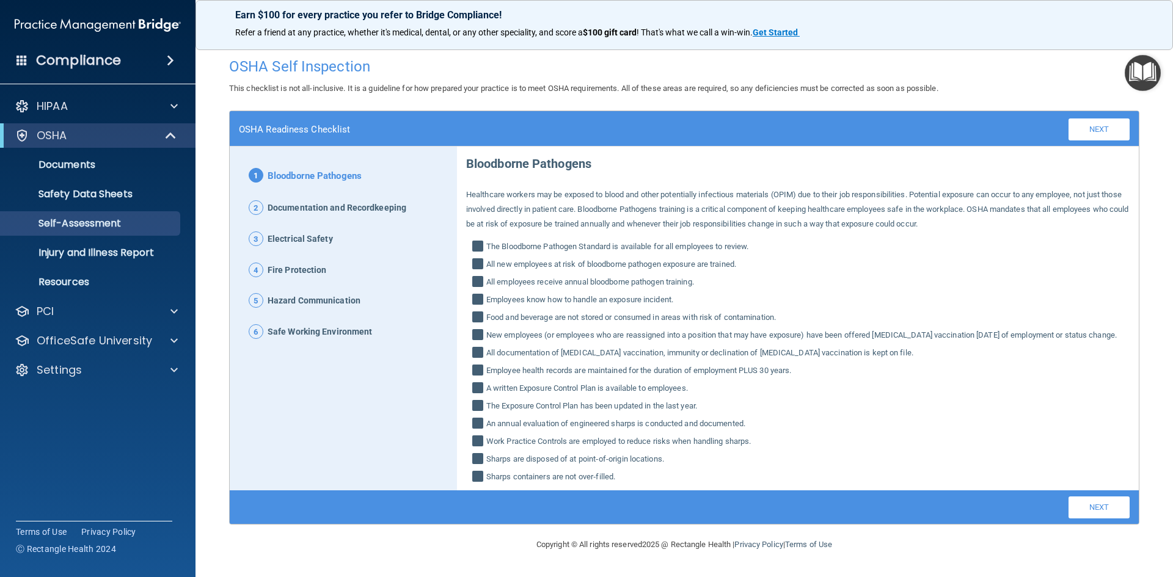
scroll to position [11, 0]
click at [1110, 509] on link "Next" at bounding box center [1098, 507] width 61 height 22
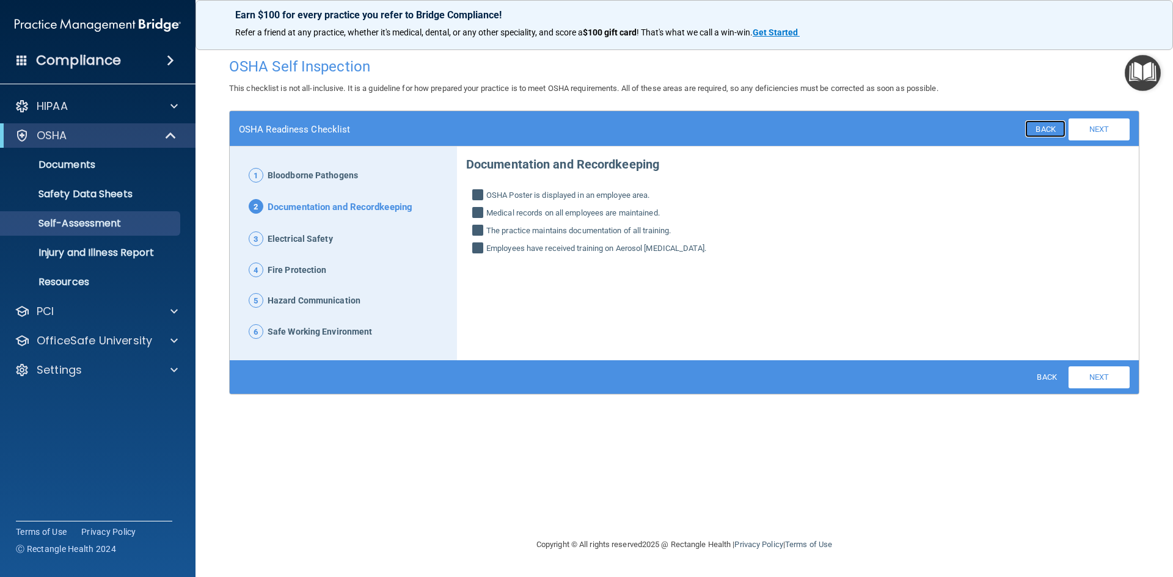
click at [1051, 126] on link "Back" at bounding box center [1045, 128] width 40 height 17
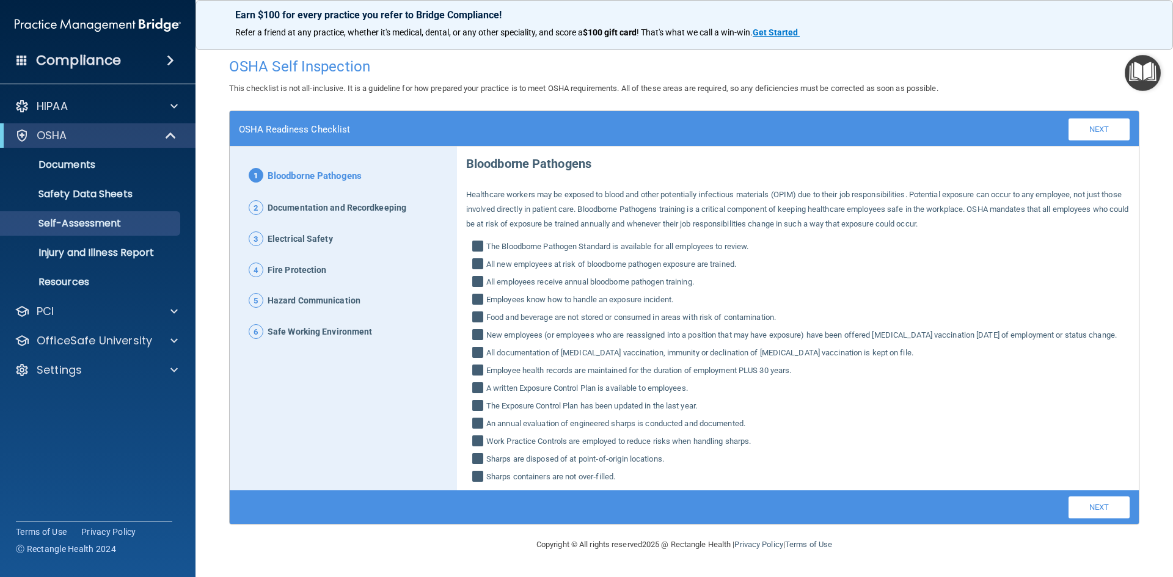
scroll to position [11, 0]
click at [481, 242] on input "The Bloodborne Pathogen Standard is available for all employees to review." at bounding box center [479, 248] width 14 height 12
checkbox input "false"
click at [473, 257] on label "All new employees at risk of bloodborne pathogen exposure are trained." at bounding box center [797, 264] width 663 height 15
click at [473, 260] on input "All new employees at risk of bloodborne pathogen exposure are trained." at bounding box center [479, 266] width 14 height 12
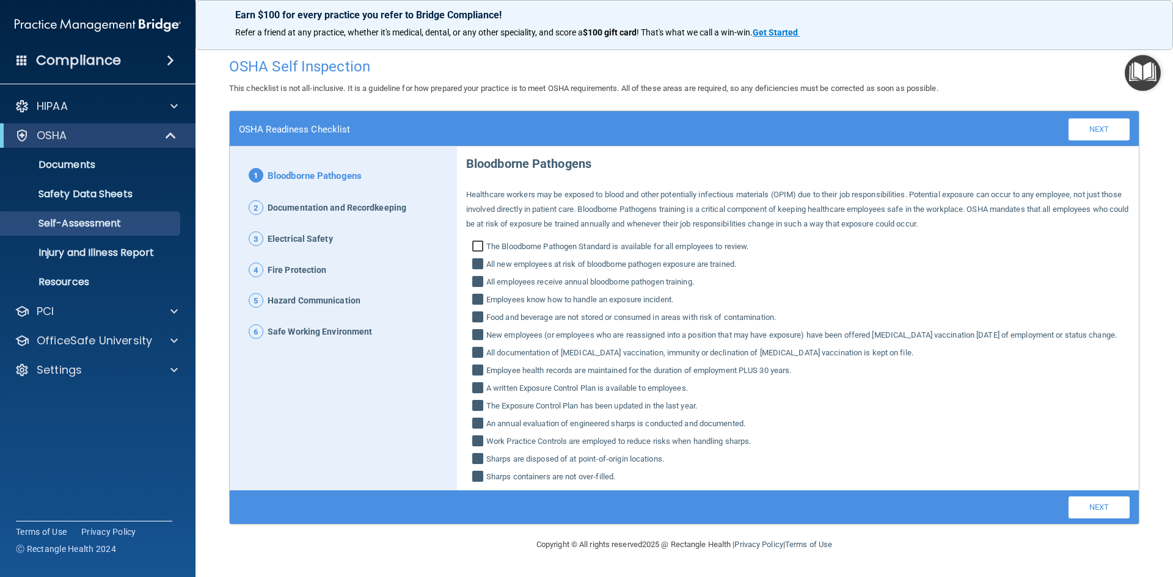
checkbox input "false"
drag, startPoint x: 478, startPoint y: 231, endPoint x: 475, endPoint y: 242, distance: 11.4
click at [475, 242] on input "The Bloodborne Pathogen Standard is available for all employees to review." at bounding box center [479, 248] width 14 height 12
checkbox input "true"
click at [475, 260] on input "All new employees at risk of bloodborne pathogen exposure are trained." at bounding box center [479, 266] width 14 height 12
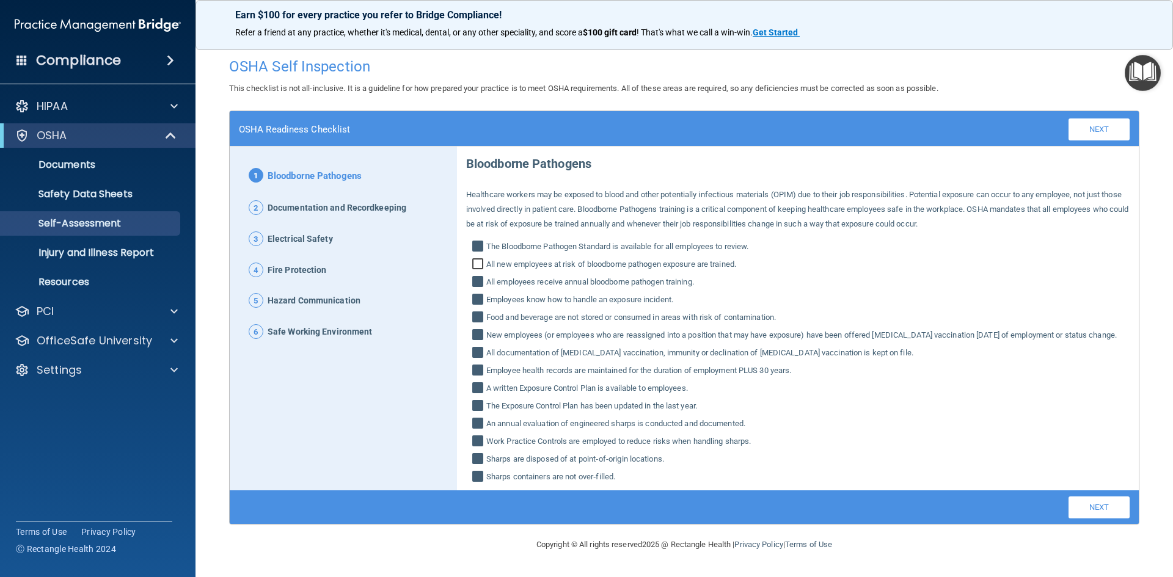
checkbox input "true"
click at [336, 324] on span "Safe Working Environment" at bounding box center [319, 332] width 104 height 16
drag, startPoint x: 1057, startPoint y: 496, endPoint x: 1082, endPoint y: 514, distance: 30.2
click at [1060, 501] on div "Back Next Download PDF" at bounding box center [684, 507] width 909 height 34
click at [1078, 509] on link "Next" at bounding box center [1098, 507] width 61 height 22
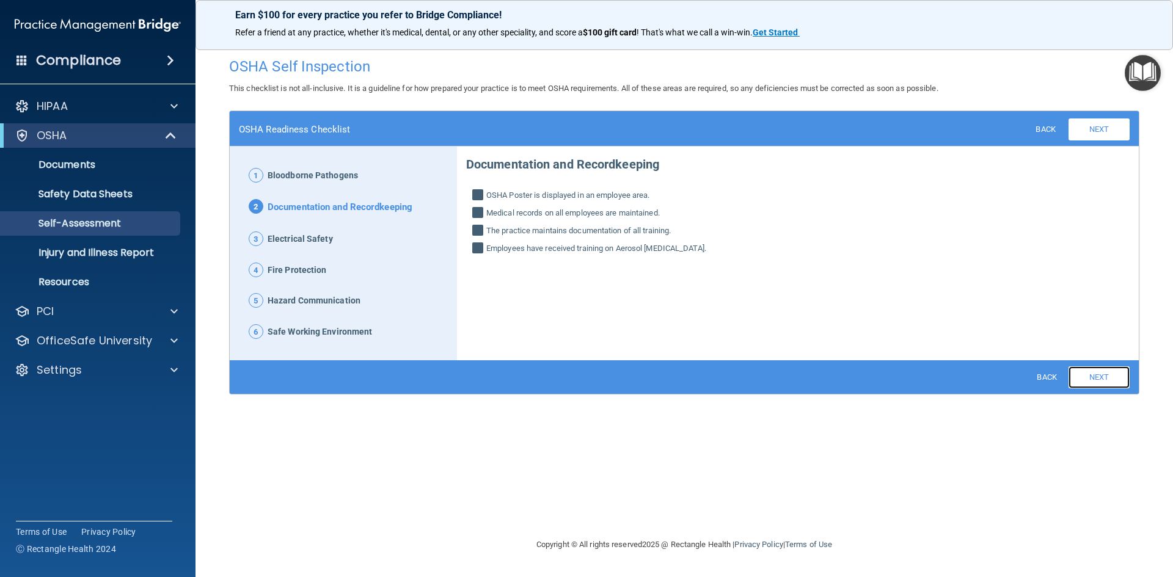
scroll to position [0, 0]
click at [1115, 369] on link "Next" at bounding box center [1098, 377] width 61 height 22
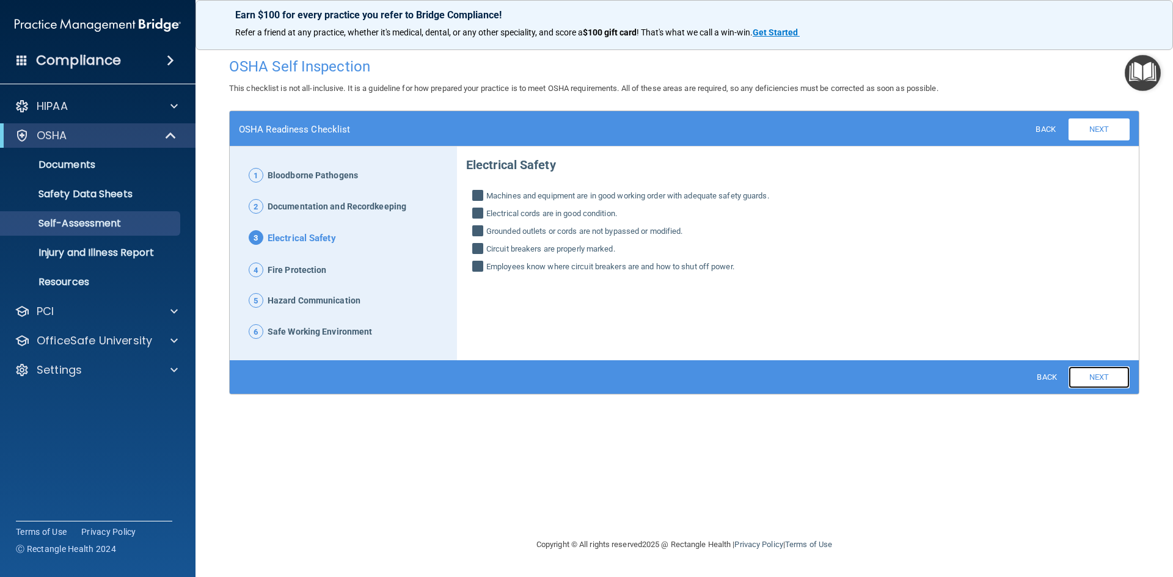
click at [1109, 373] on link "Next" at bounding box center [1098, 377] width 61 height 22
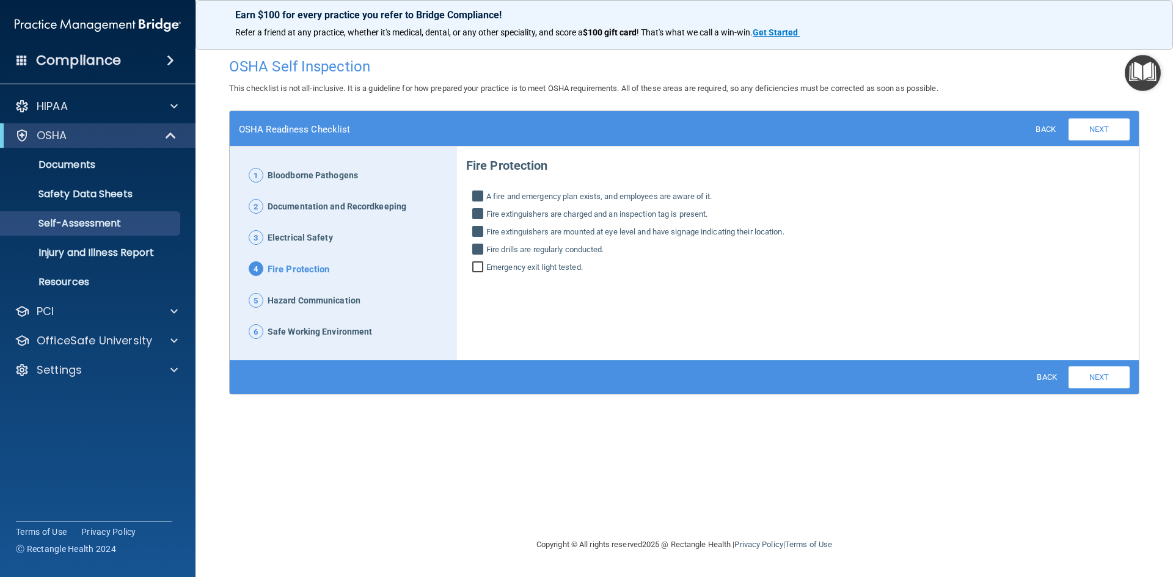
click at [479, 267] on input "Emergency exit light tested." at bounding box center [479, 269] width 14 height 12
checkbox input "true"
click at [1093, 382] on link "Next" at bounding box center [1098, 377] width 61 height 22
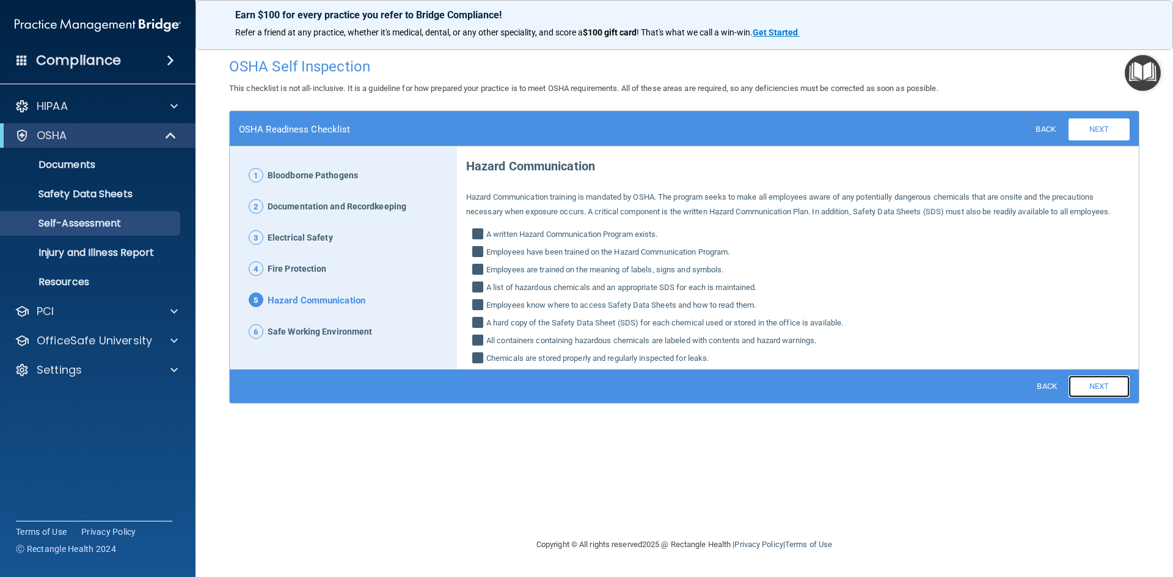
click at [1090, 380] on link "Next" at bounding box center [1098, 387] width 61 height 22
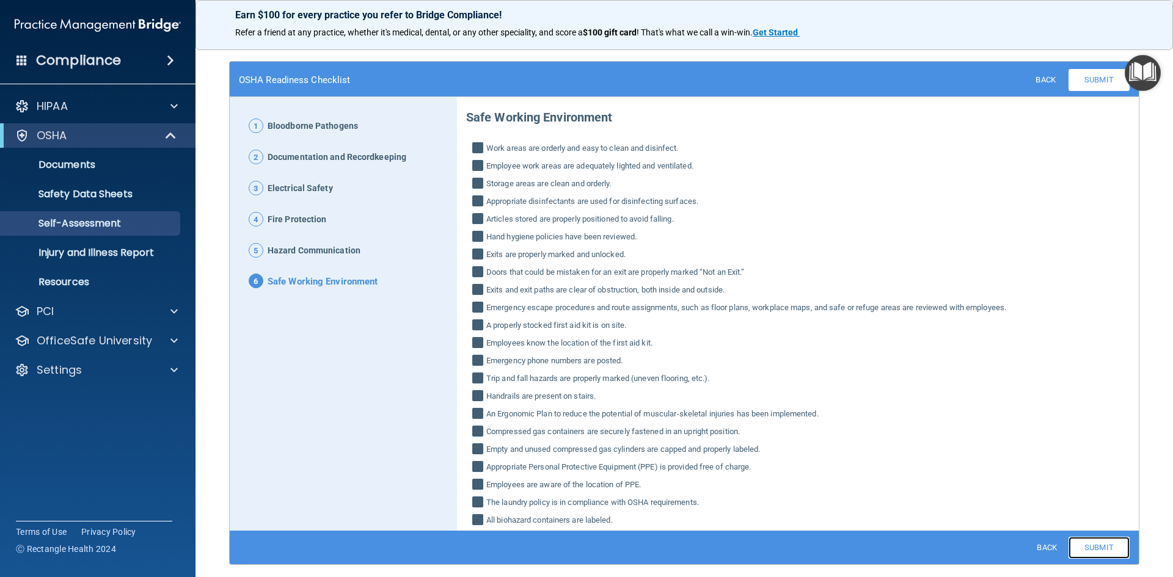
scroll to position [86, 0]
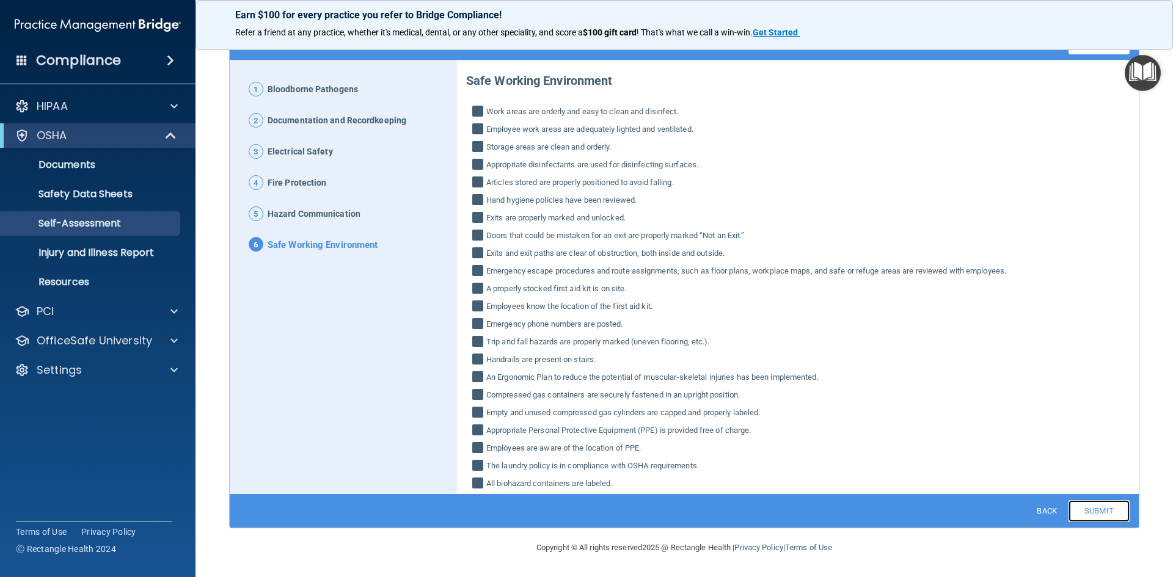
click at [1079, 503] on link "Submit" at bounding box center [1098, 511] width 61 height 22
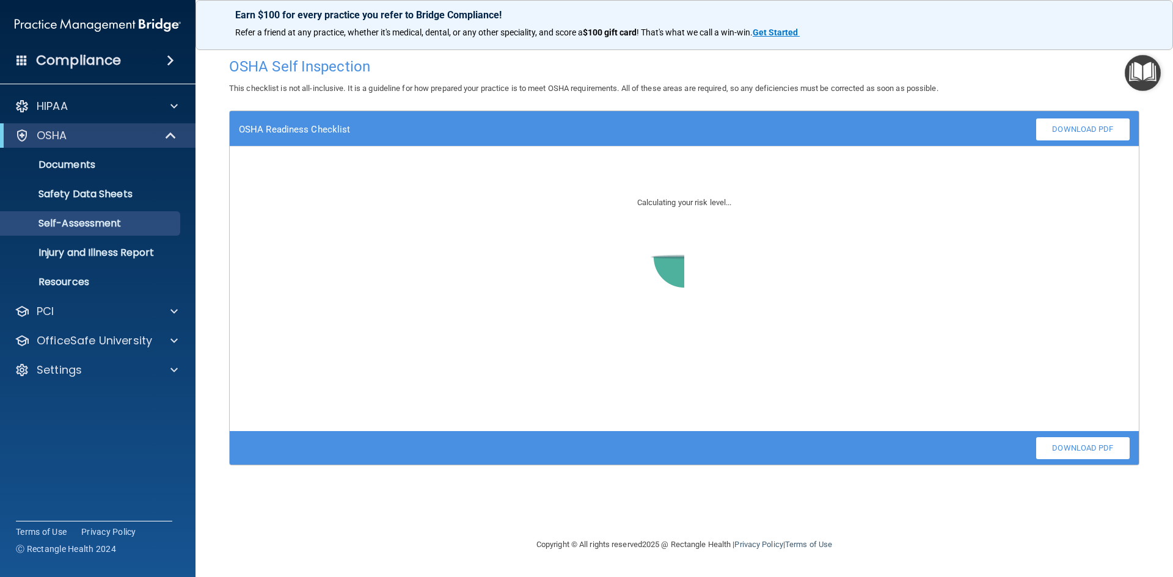
scroll to position [0, 0]
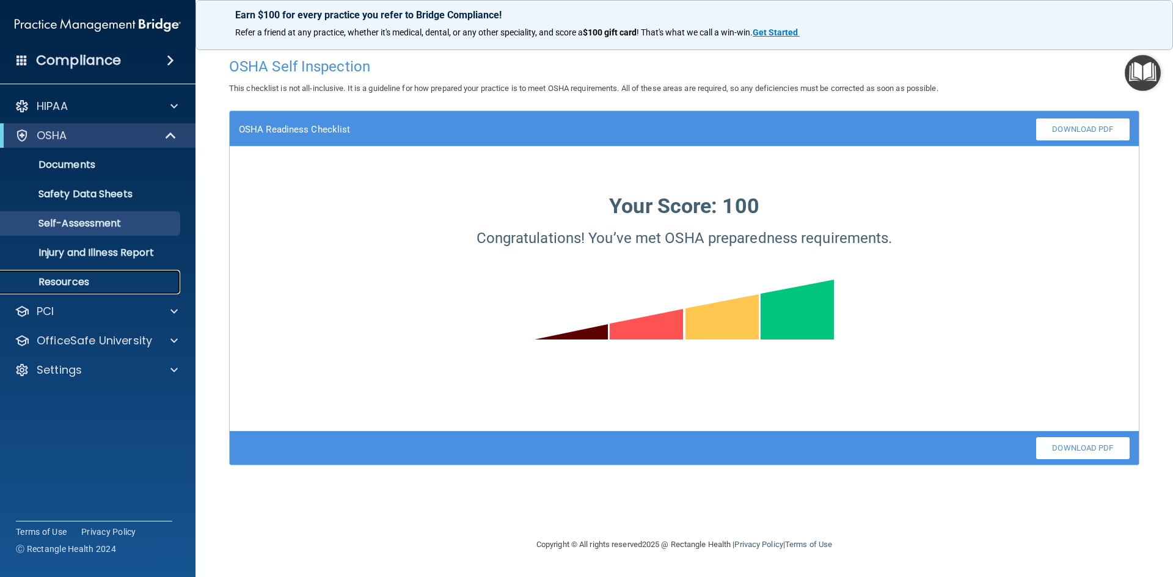
click at [80, 285] on p "Resources" at bounding box center [91, 282] width 167 height 12
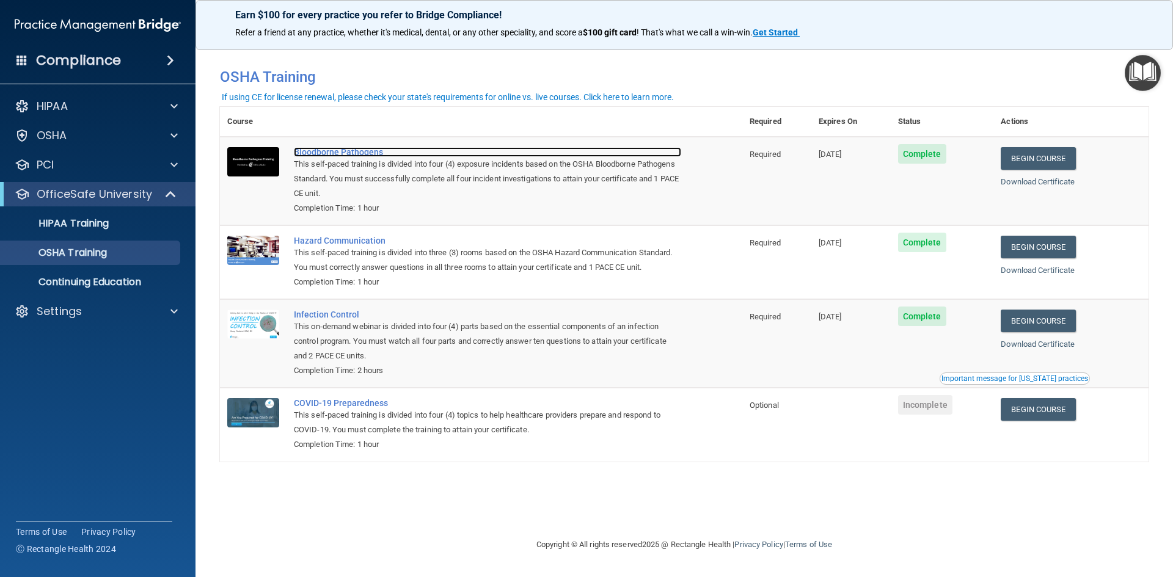
click at [315, 147] on div "Bloodborne Pathogens" at bounding box center [487, 152] width 387 height 10
